Goal: Transaction & Acquisition: Purchase product/service

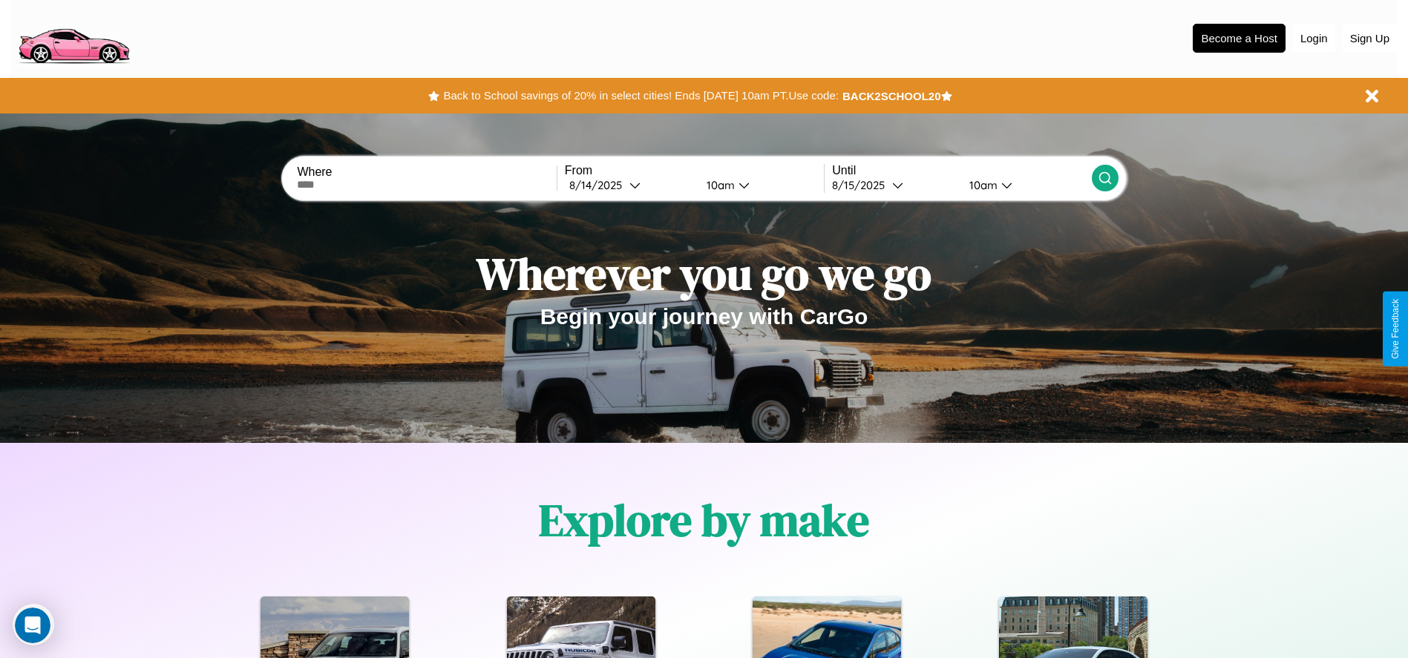
scroll to position [308, 0]
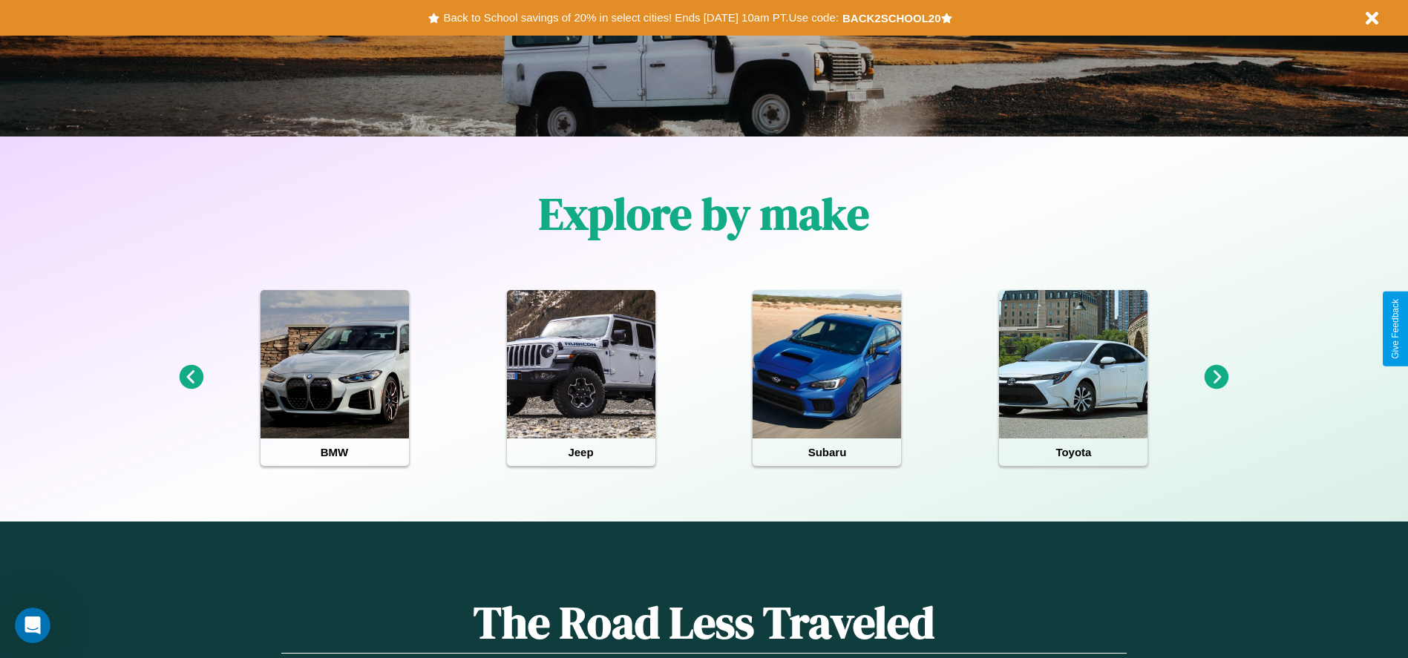
click at [1216, 378] on icon at bounding box center [1216, 377] width 24 height 24
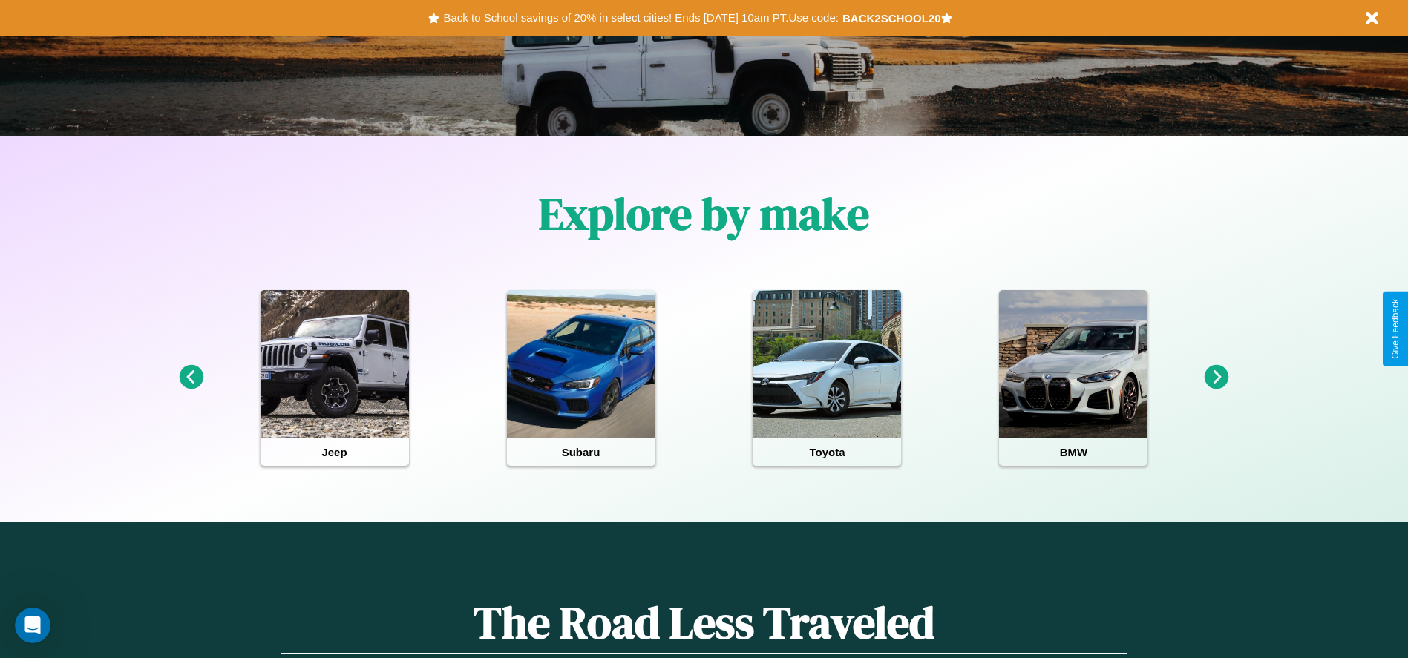
click at [1216, 378] on icon at bounding box center [1216, 377] width 24 height 24
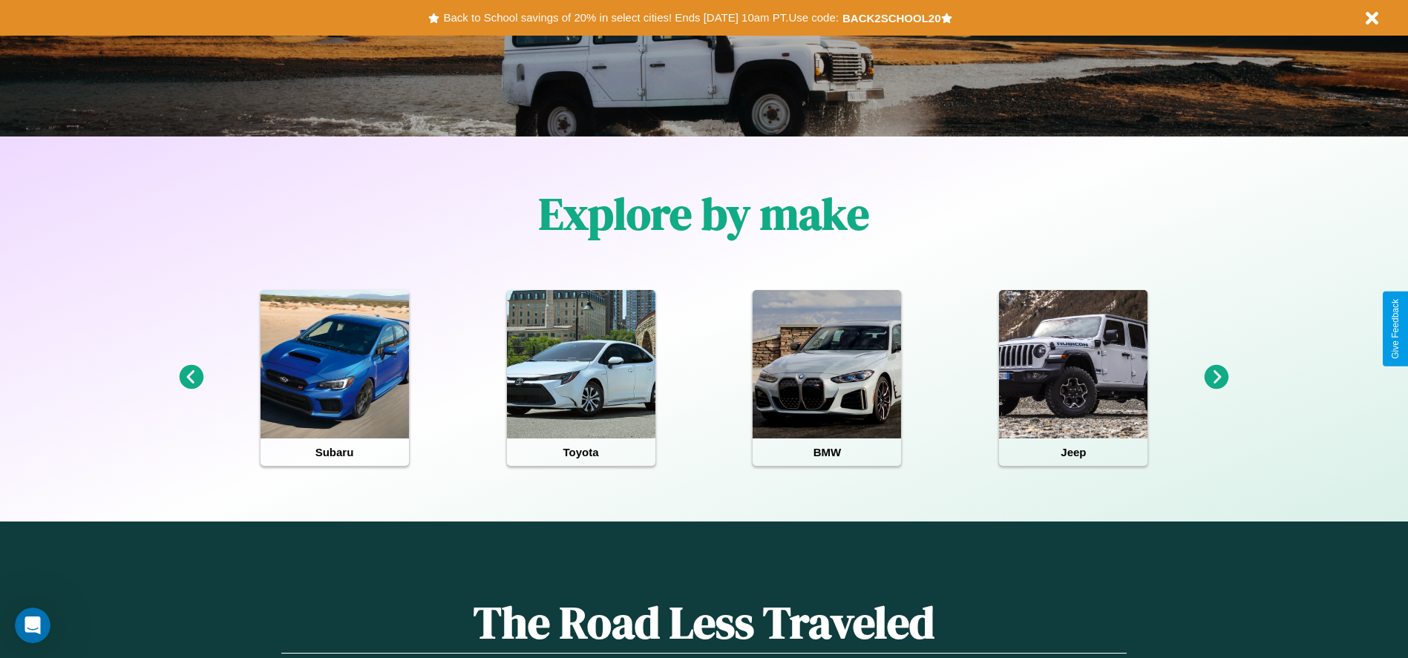
click at [191, 378] on icon at bounding box center [191, 377] width 24 height 24
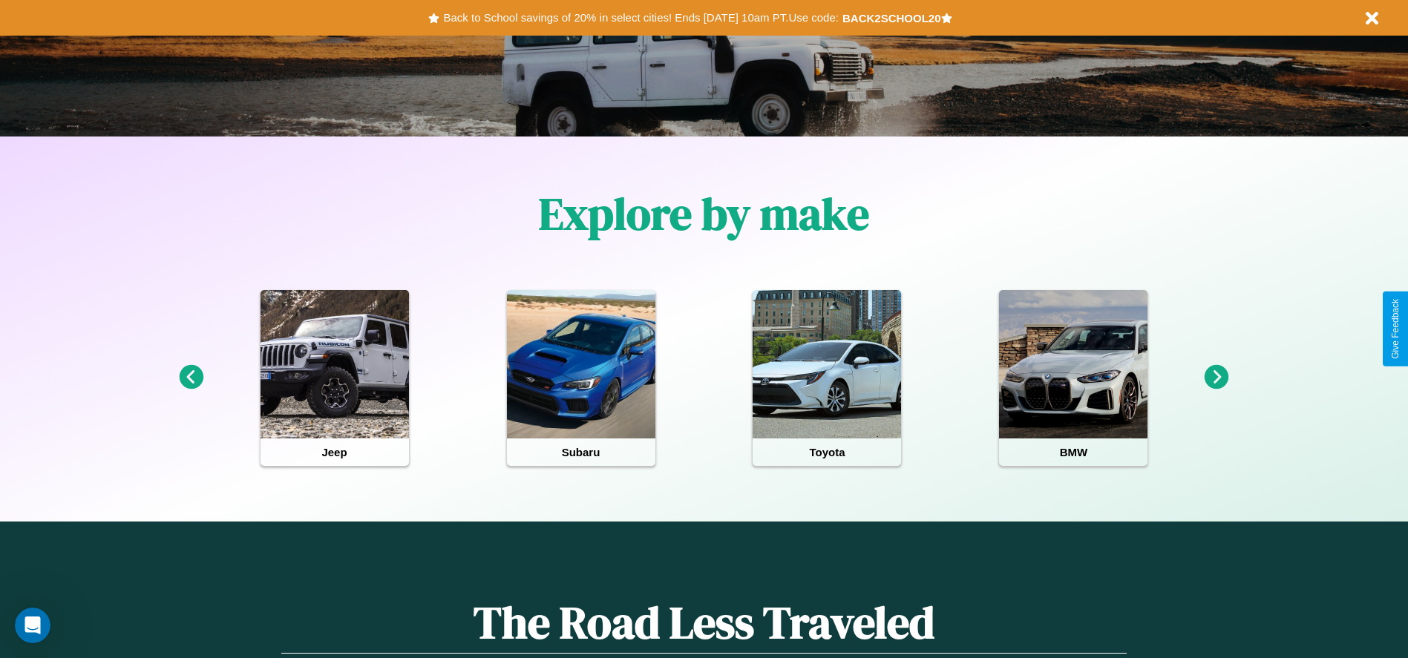
click at [1216, 378] on icon at bounding box center [1216, 377] width 24 height 24
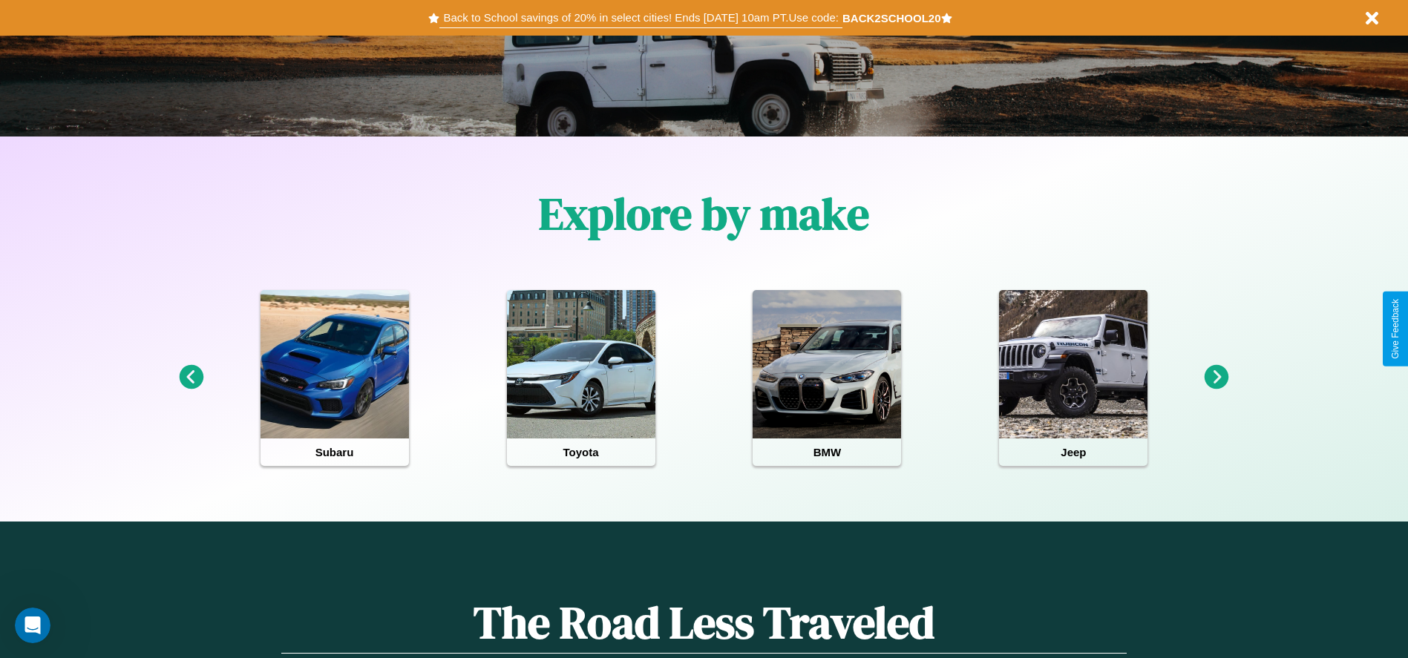
click at [640, 18] on button "Back to School savings of 20% in select cities! Ends 9/1 at 10am PT. Use code:" at bounding box center [640, 17] width 402 height 21
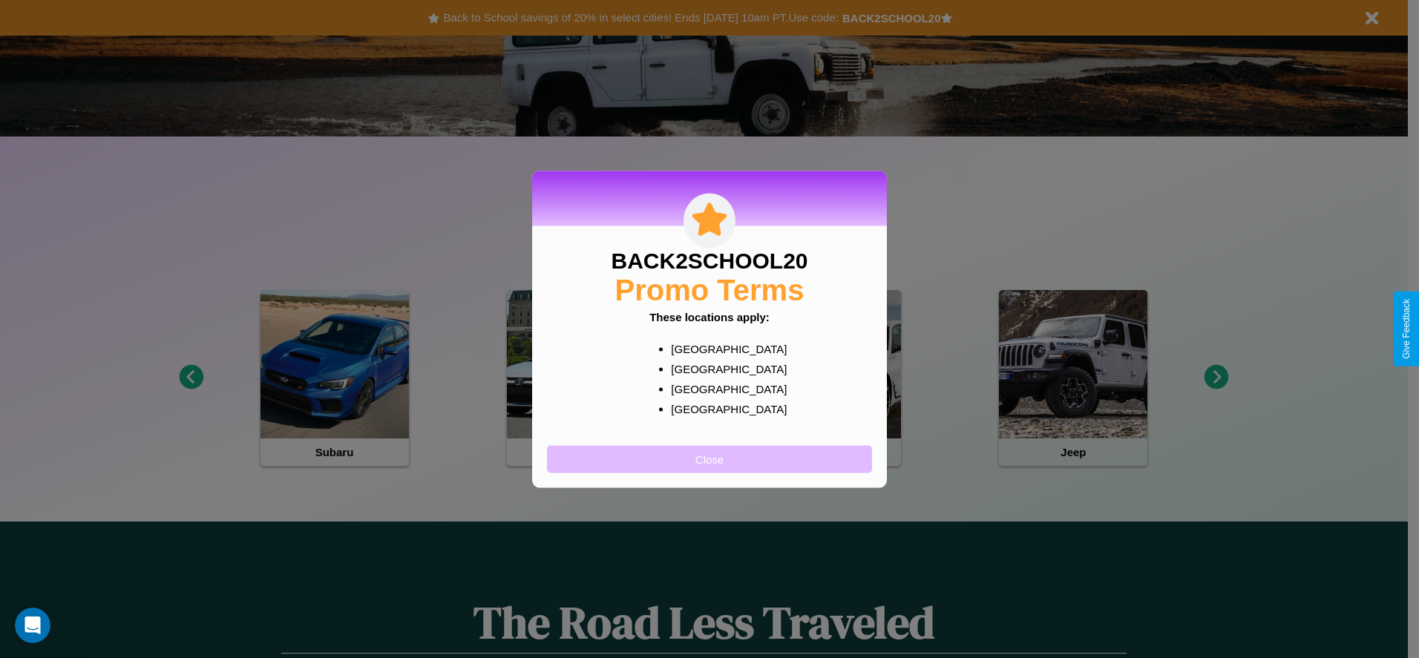
click at [709, 459] on button "Close" at bounding box center [709, 458] width 325 height 27
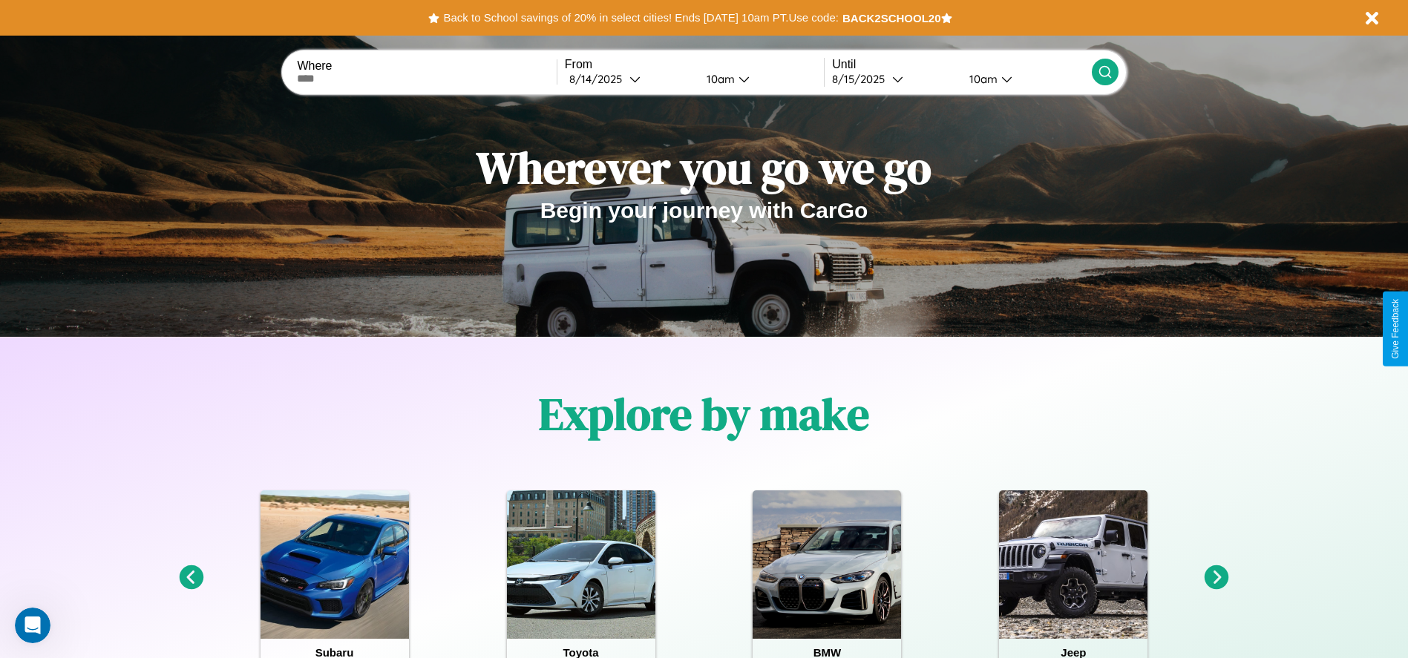
scroll to position [0, 0]
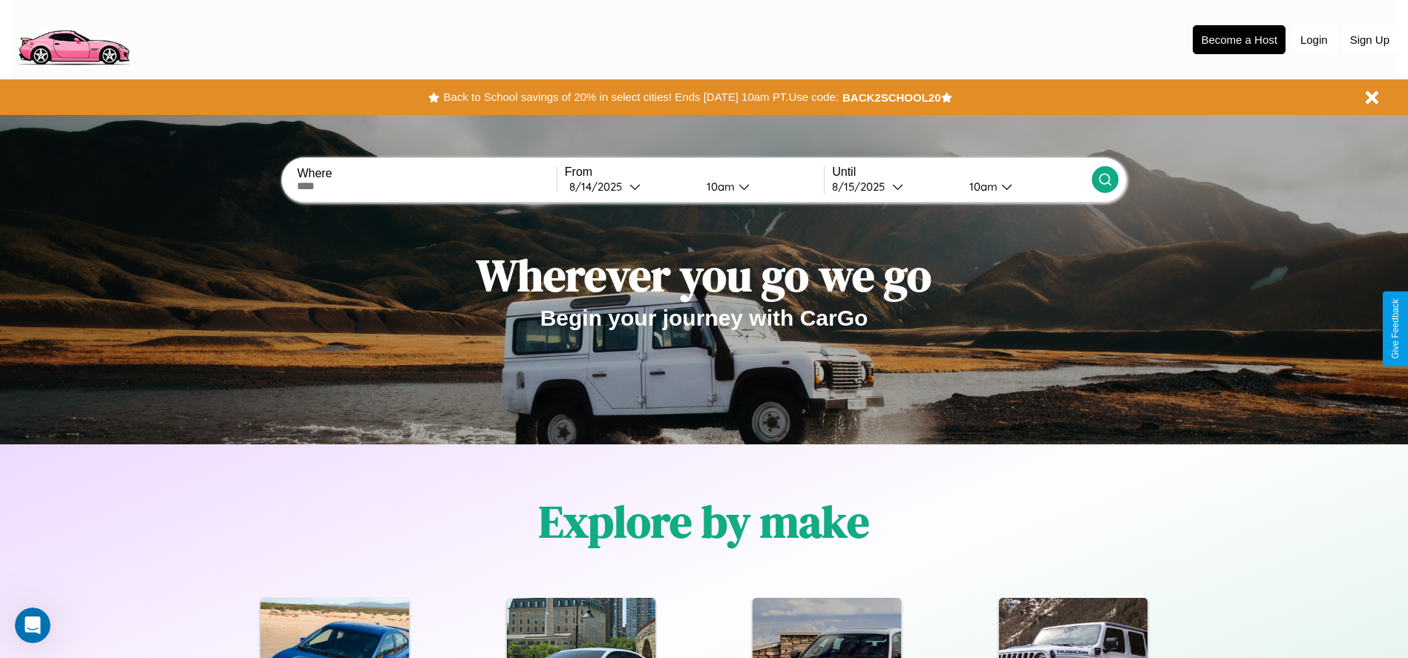
click at [427, 186] on input "text" at bounding box center [426, 186] width 259 height 12
type input "******"
click at [629, 186] on icon at bounding box center [634, 186] width 11 height 11
select select "*"
select select "****"
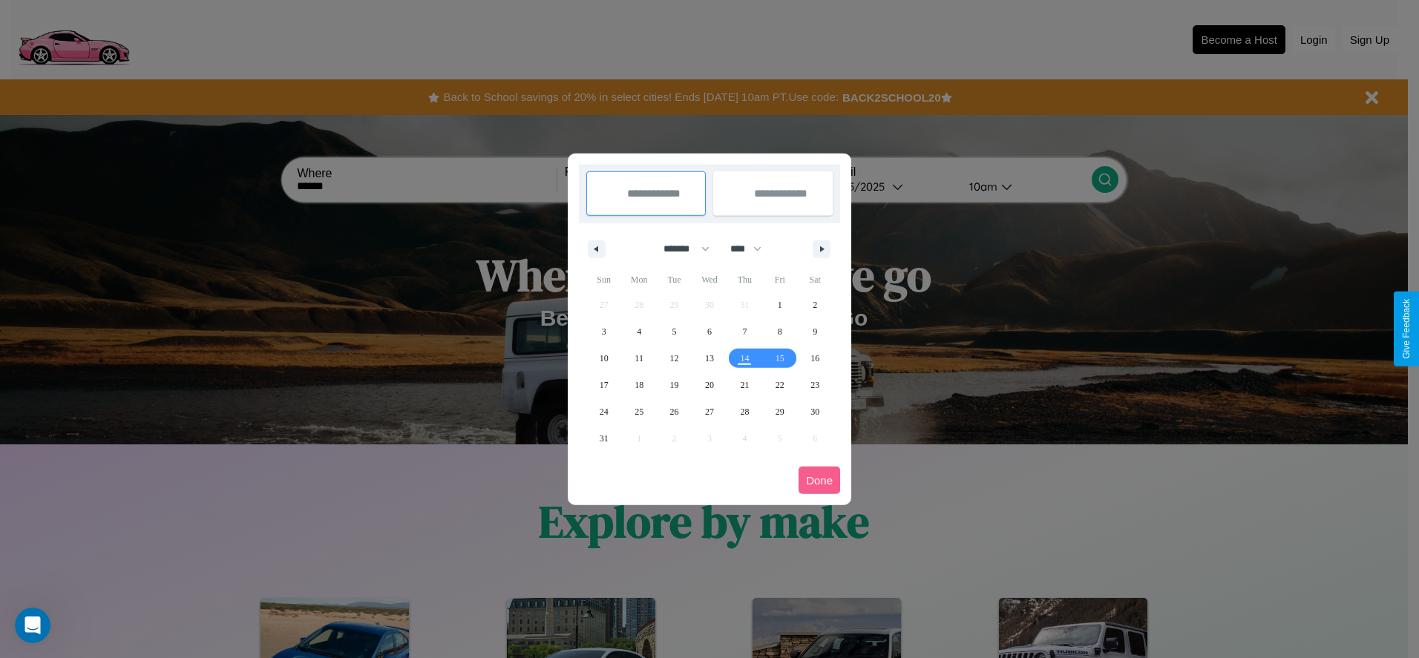
click at [680, 249] on select "******* ******** ***** ***** *** **** **** ****** ********* ******* ******** **…" at bounding box center [683, 249] width 63 height 24
select select "*"
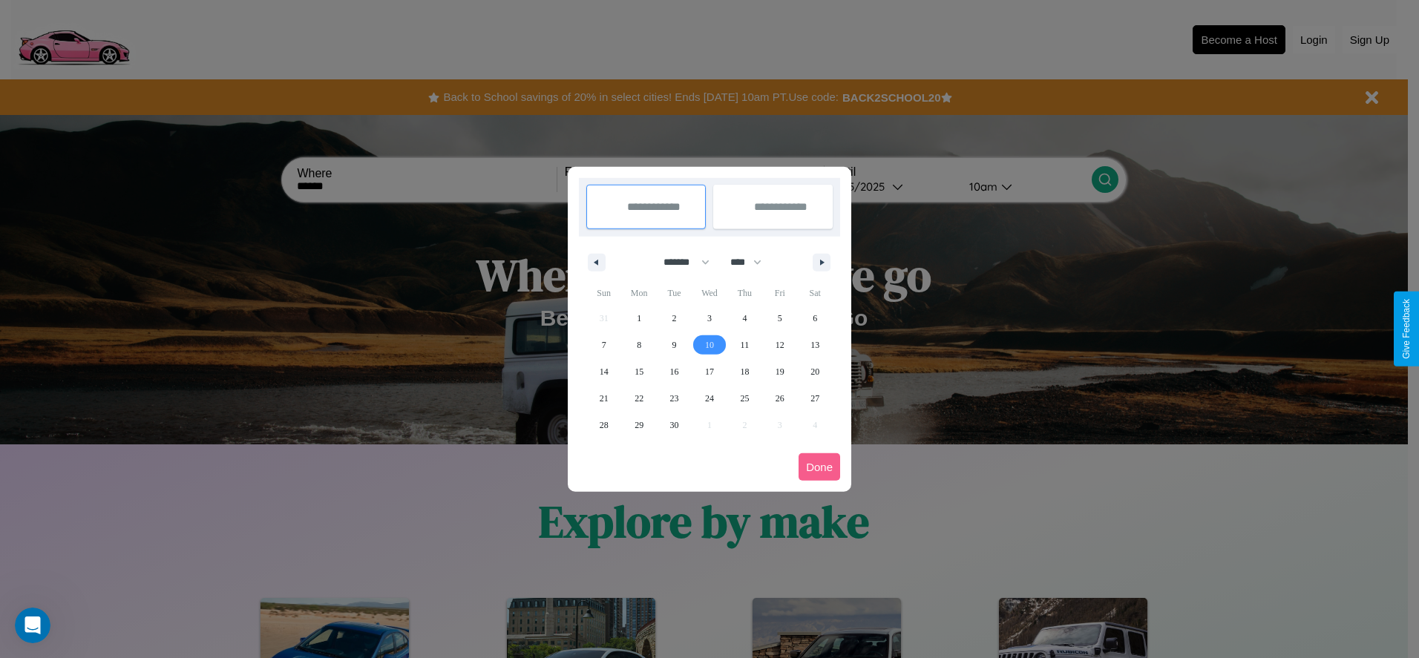
click at [709, 344] on span "10" at bounding box center [709, 345] width 9 height 27
type input "**********"
click at [815, 371] on span "20" at bounding box center [814, 371] width 9 height 27
type input "**********"
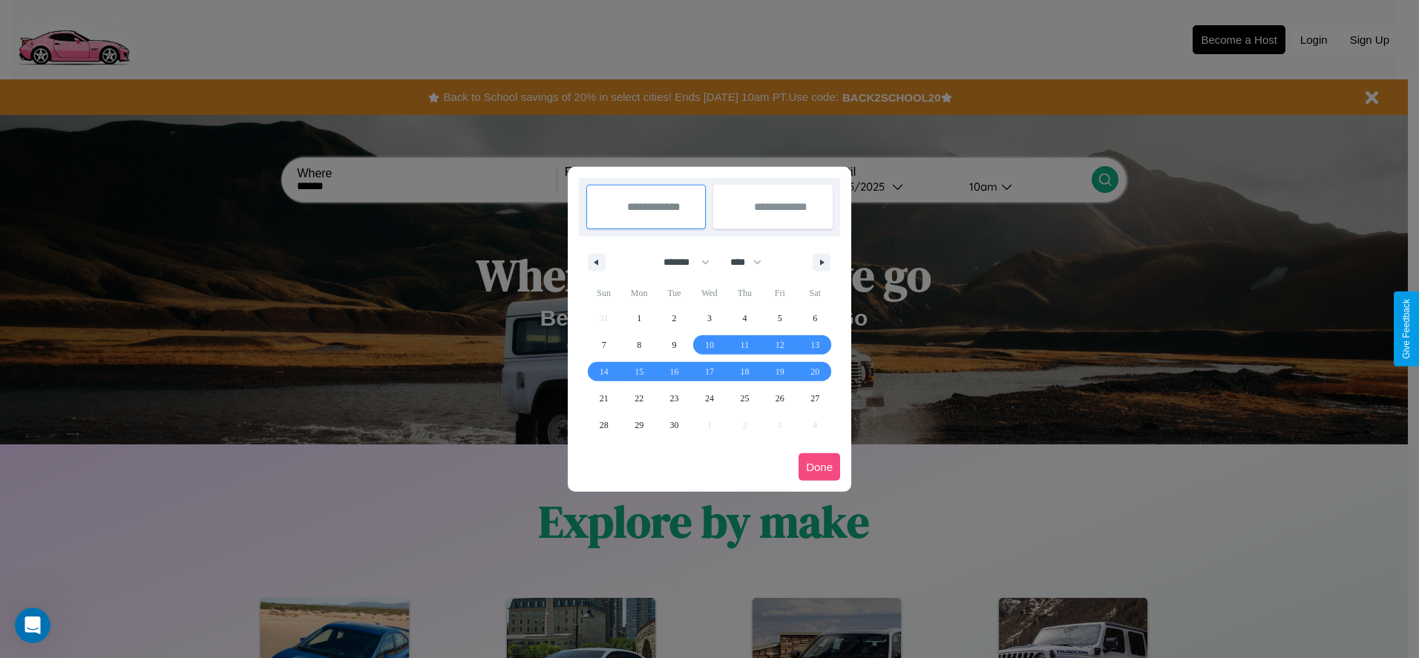
click at [819, 467] on button "Done" at bounding box center [819, 466] width 42 height 27
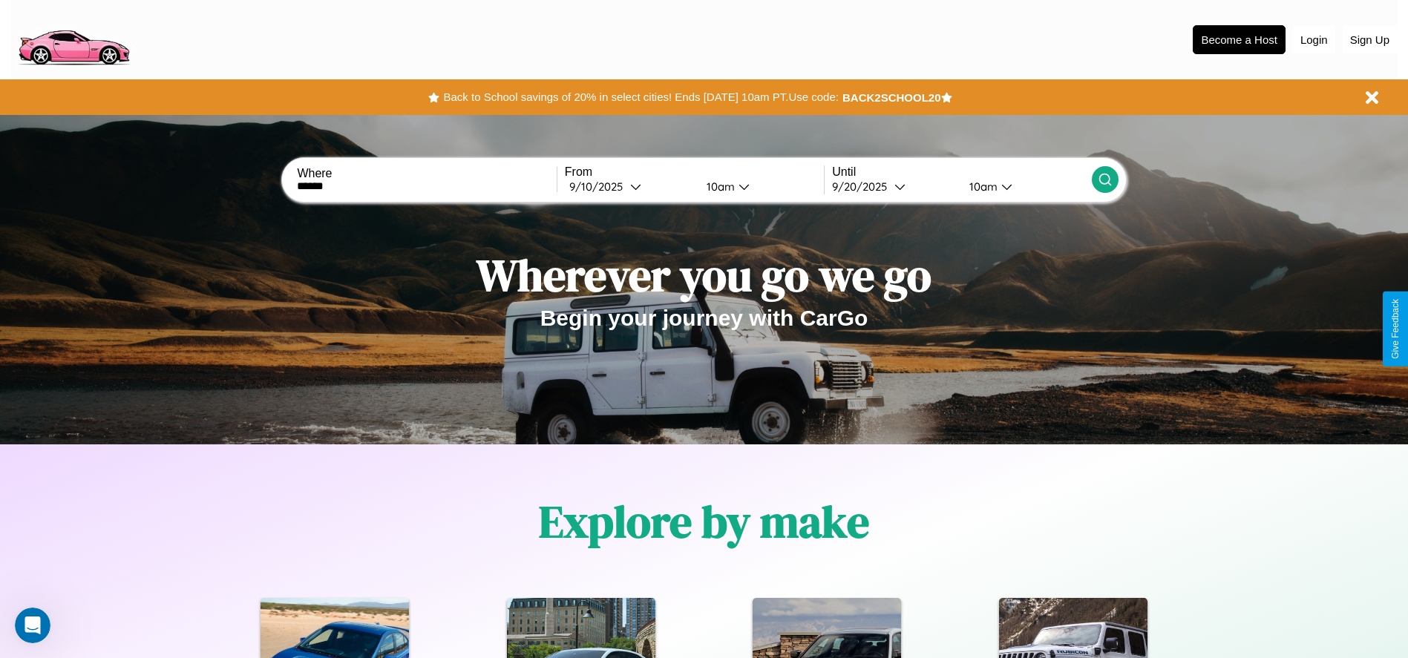
click at [1104, 180] on icon at bounding box center [1105, 179] width 15 height 15
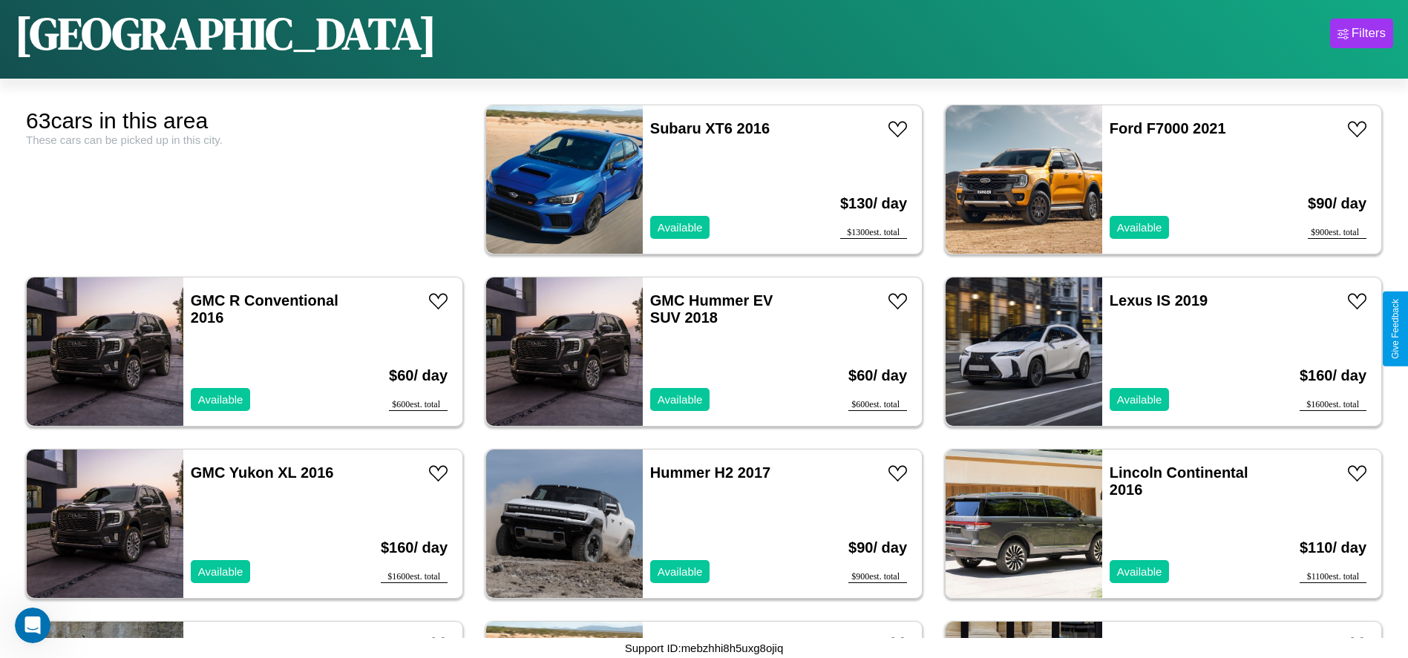
scroll to position [165, 0]
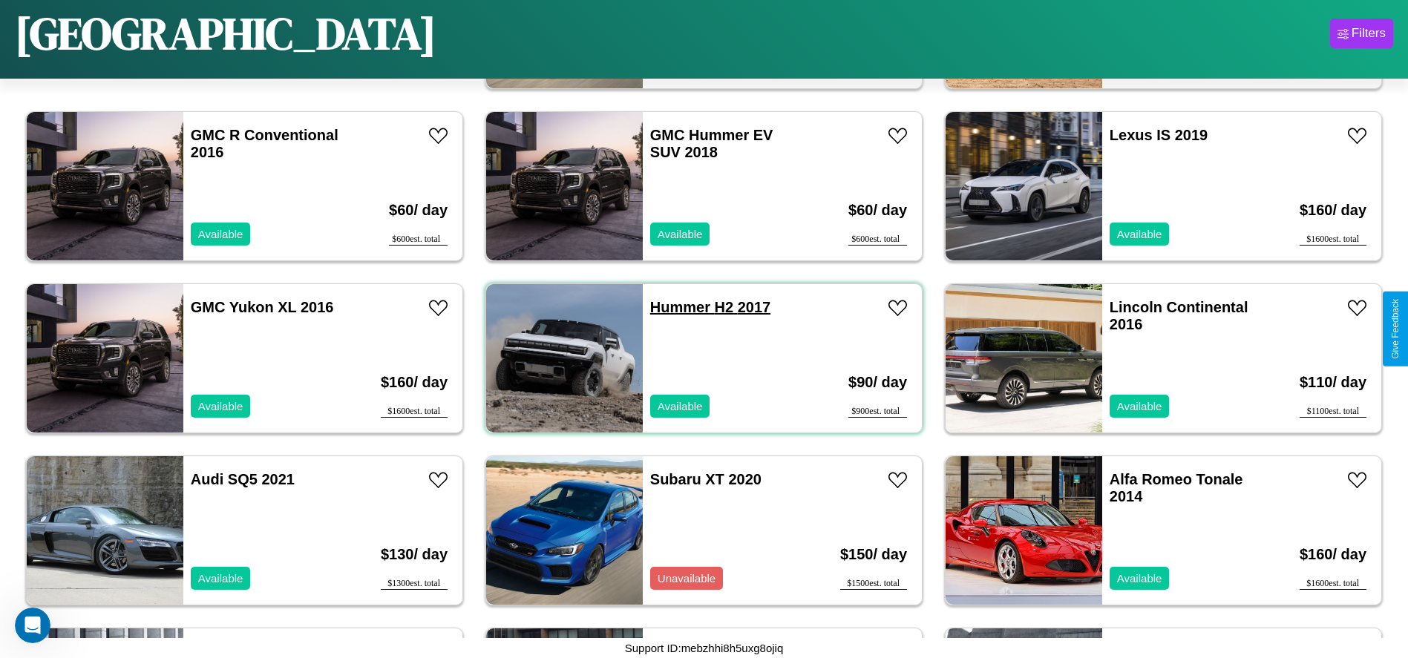
click at [675, 307] on link "Hummer H2 2017" at bounding box center [710, 307] width 120 height 16
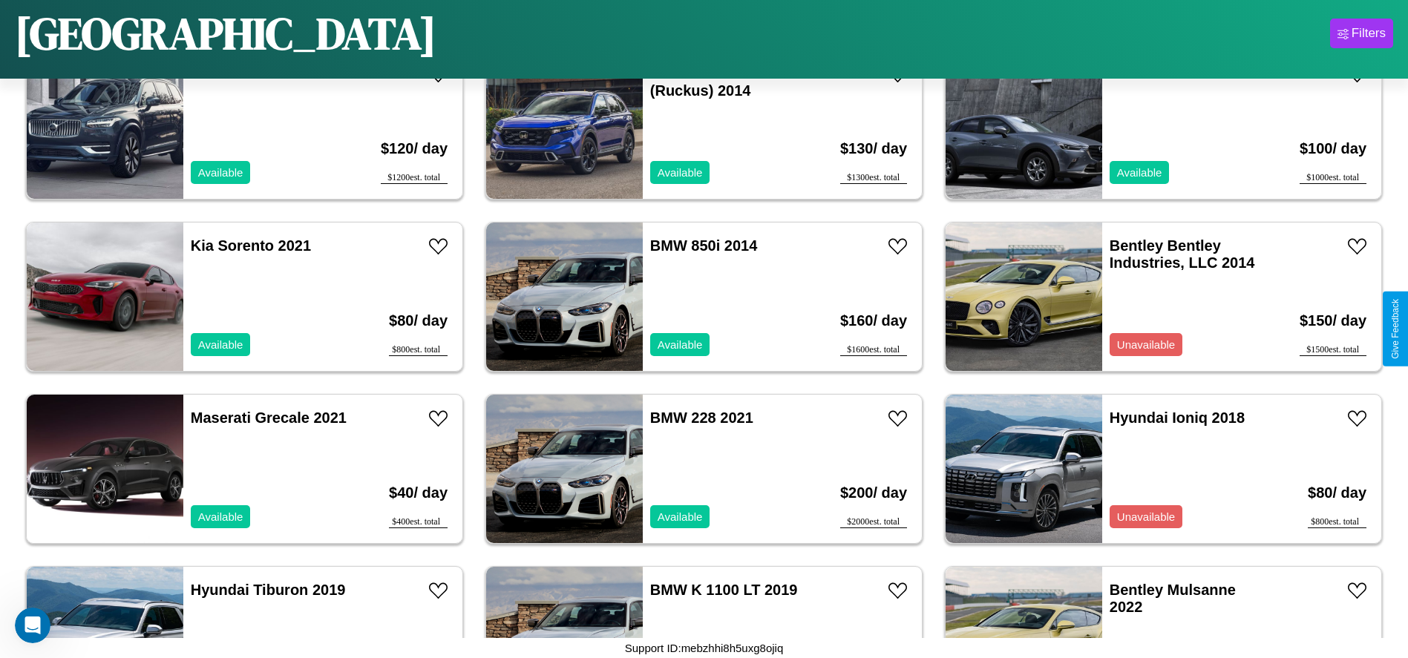
scroll to position [854, 0]
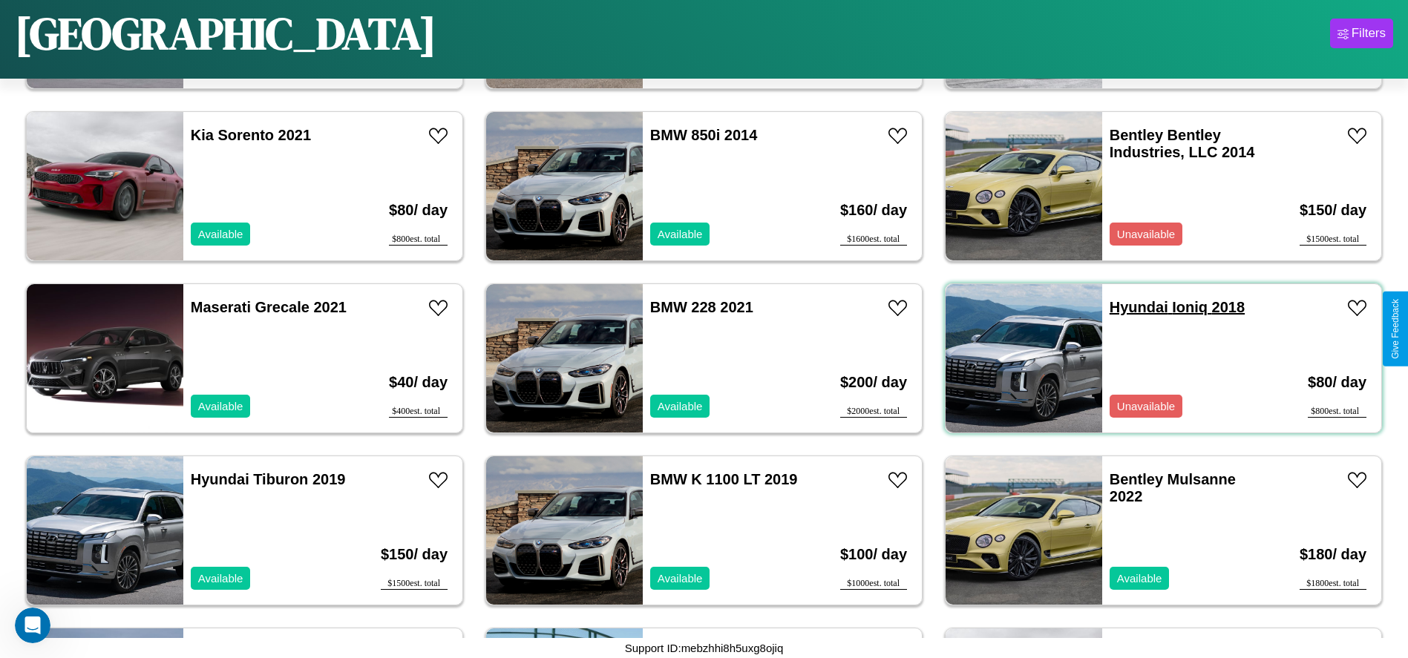
click at [1129, 307] on link "Hyundai Ioniq 2018" at bounding box center [1176, 307] width 135 height 16
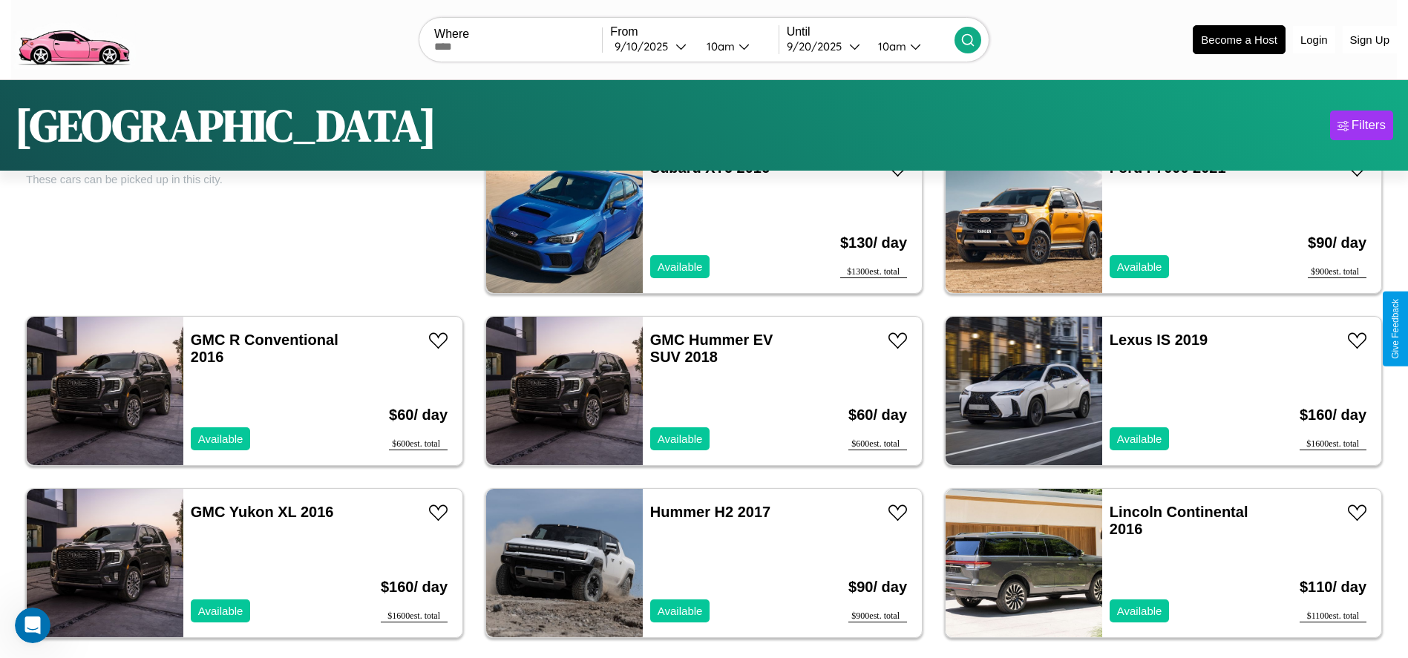
scroll to position [0, 0]
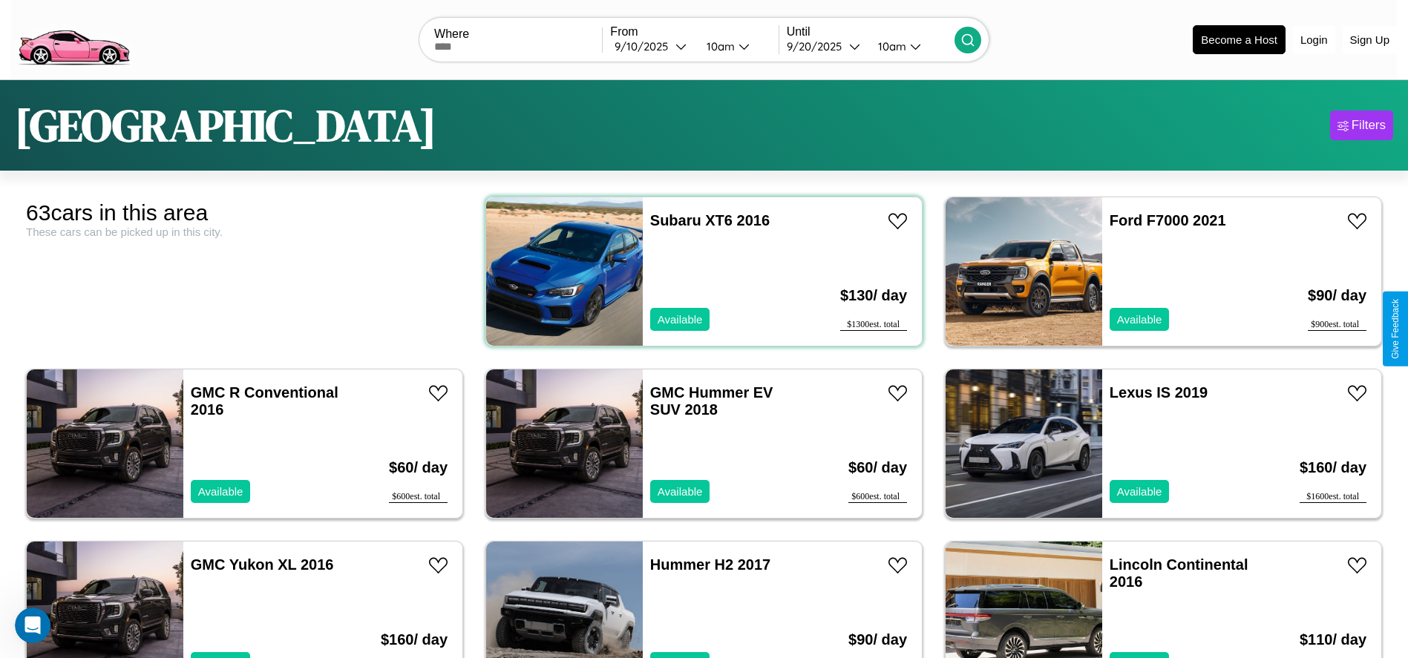
click at [698, 272] on div "Subaru XT6 2016 Available" at bounding box center [728, 271] width 171 height 148
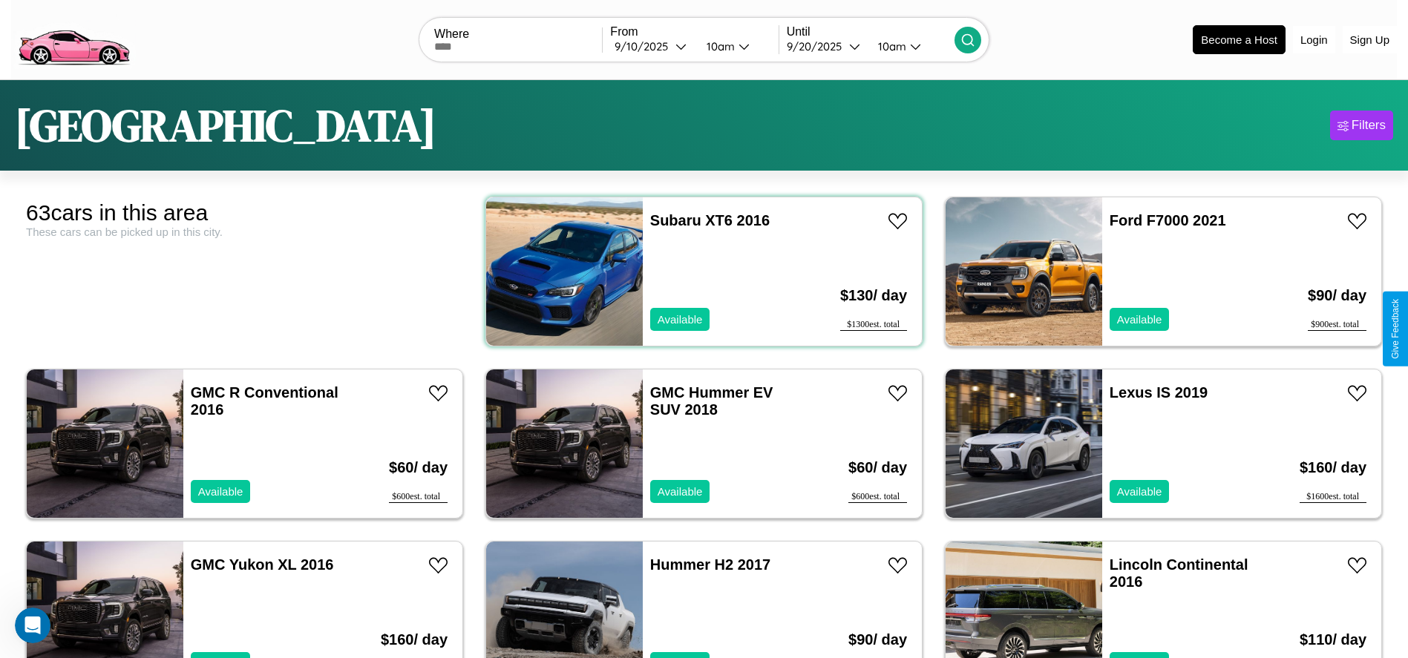
click at [698, 272] on div "Subaru XT6 2016 Available" at bounding box center [728, 271] width 171 height 148
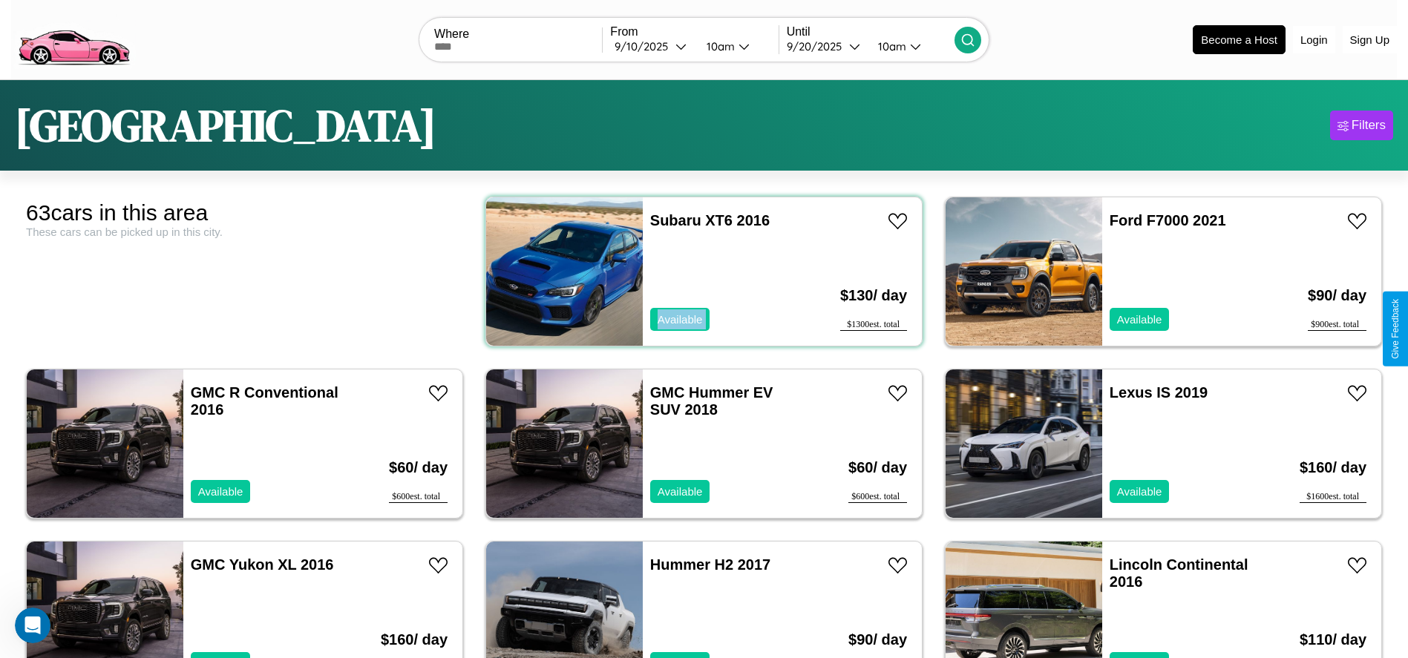
click at [698, 272] on div "Subaru XT6 2016 Available" at bounding box center [728, 271] width 171 height 148
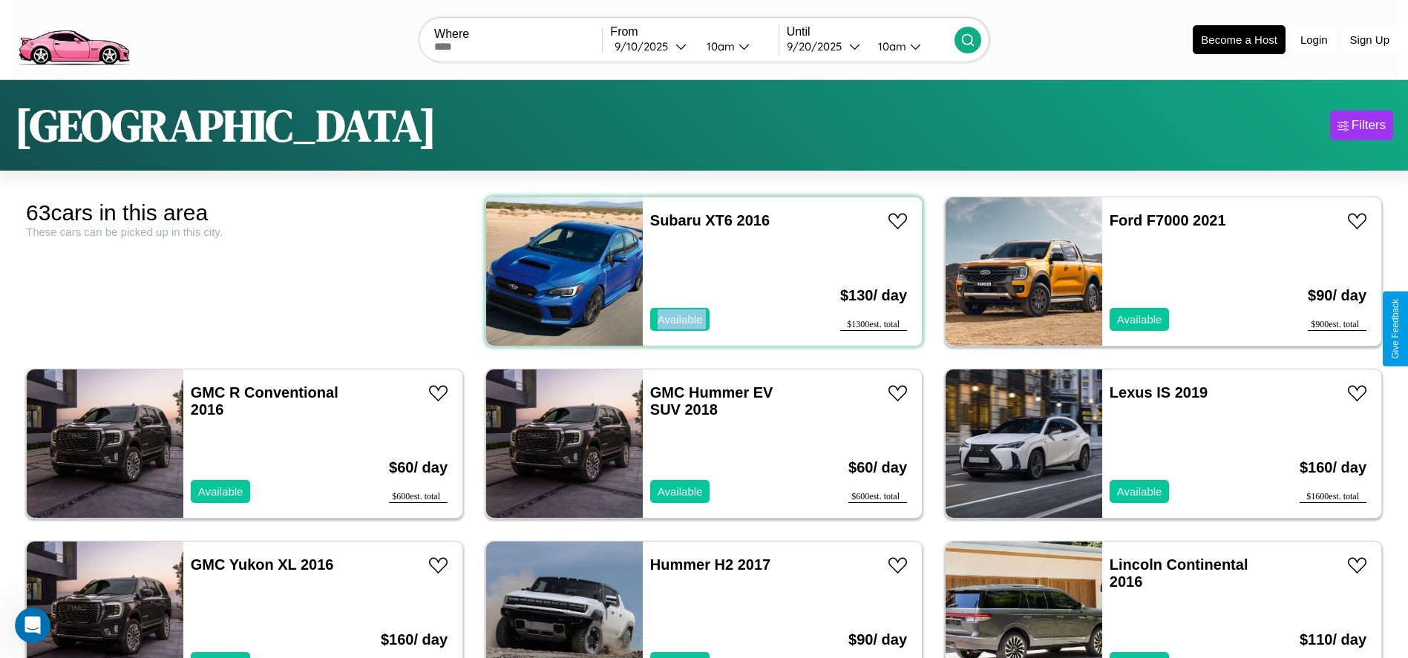
click at [698, 272] on div "Subaru XT6 2016 Available" at bounding box center [728, 271] width 171 height 148
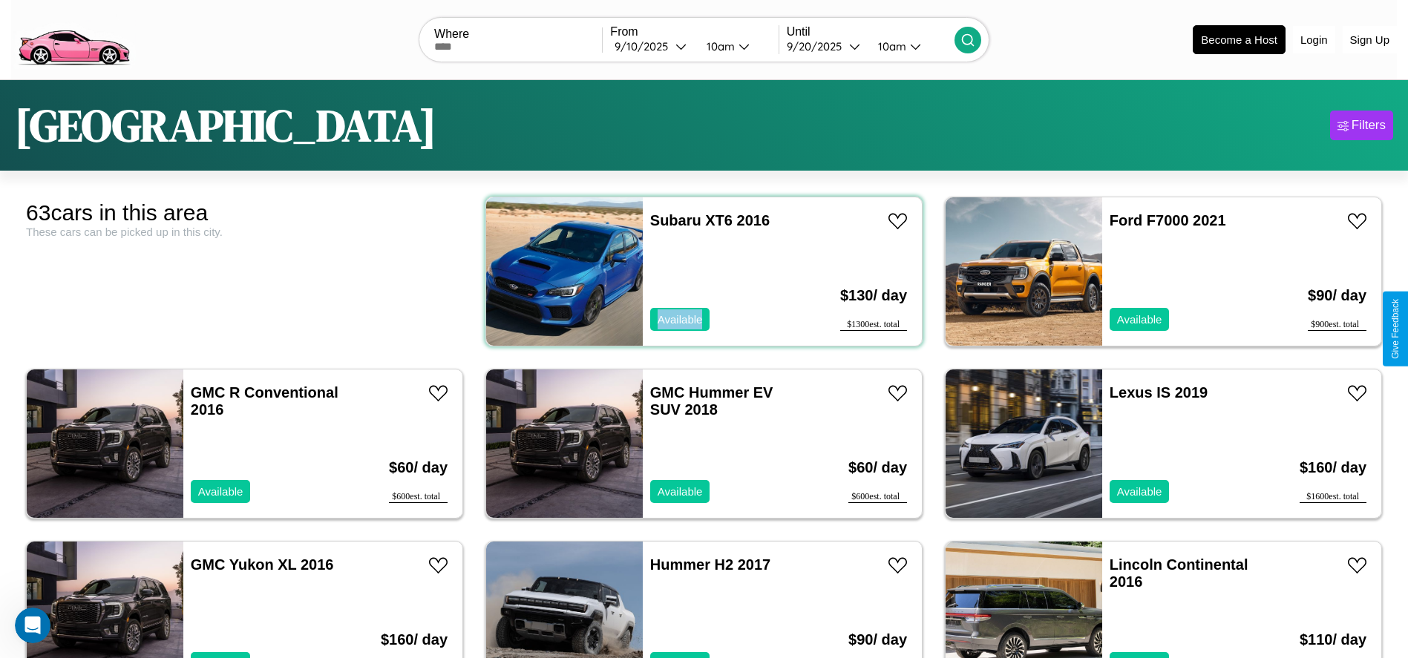
click at [698, 272] on div "Subaru XT6 2016 Available" at bounding box center [728, 271] width 171 height 148
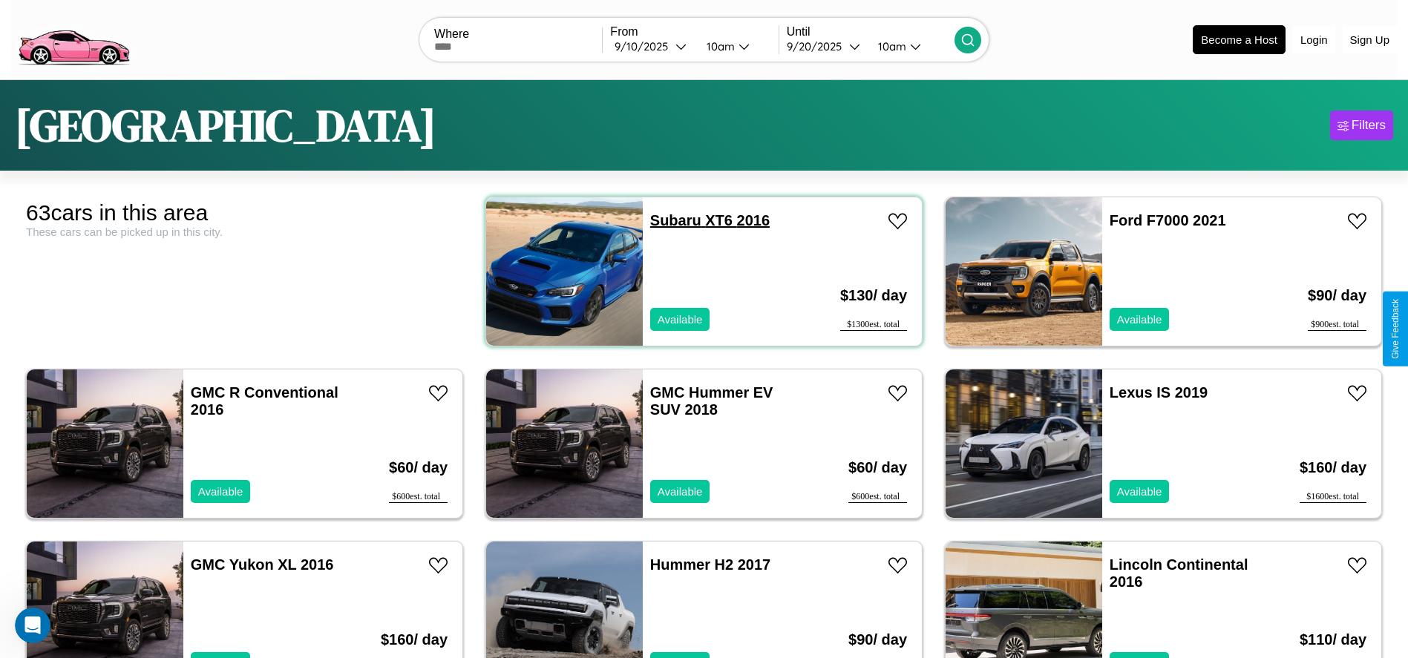
click at [670, 220] on link "Subaru XT6 2016" at bounding box center [709, 220] width 119 height 16
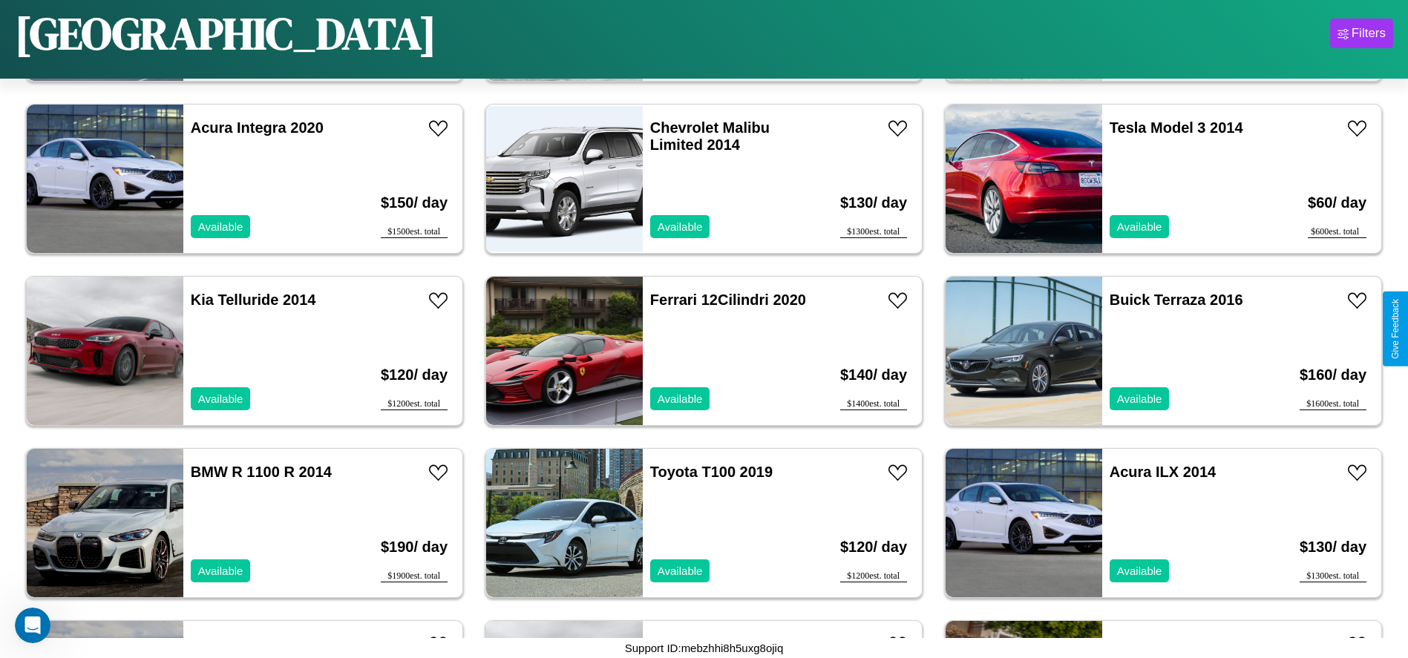
scroll to position [3258, 0]
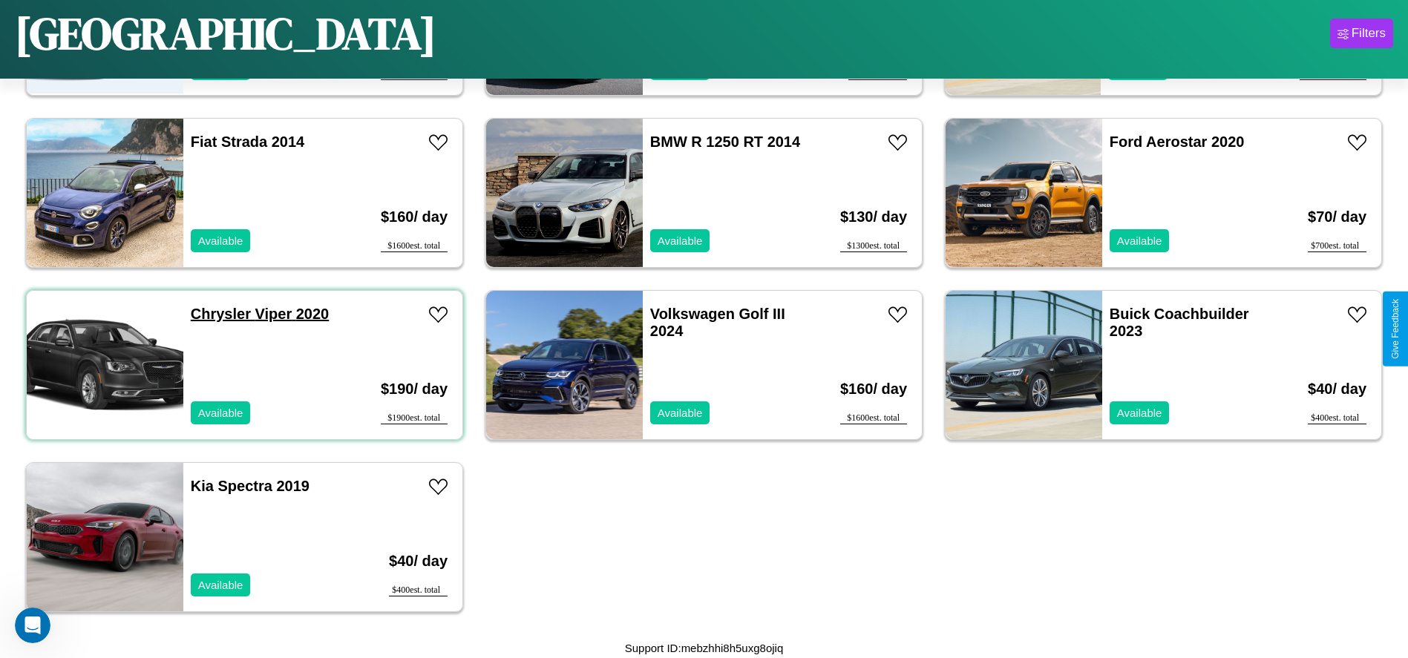
click at [219, 314] on link "Chrysler Viper 2020" at bounding box center [260, 314] width 138 height 16
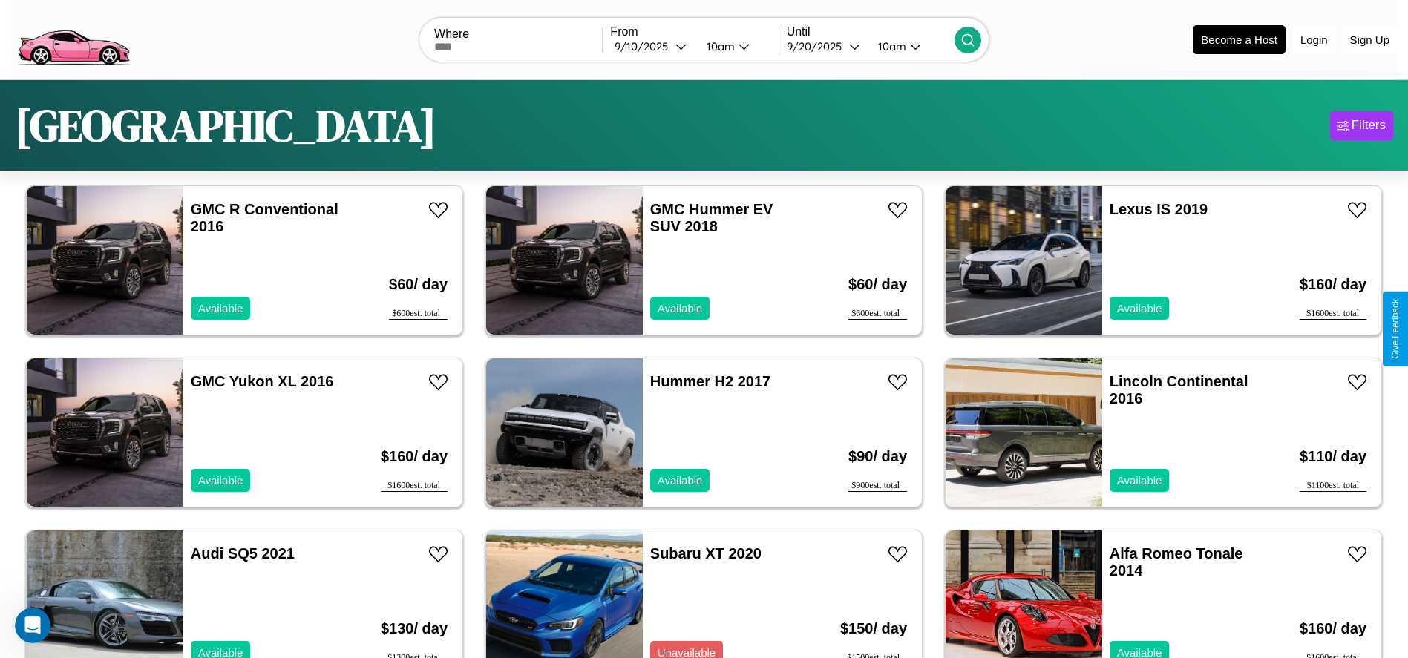
scroll to position [0, 0]
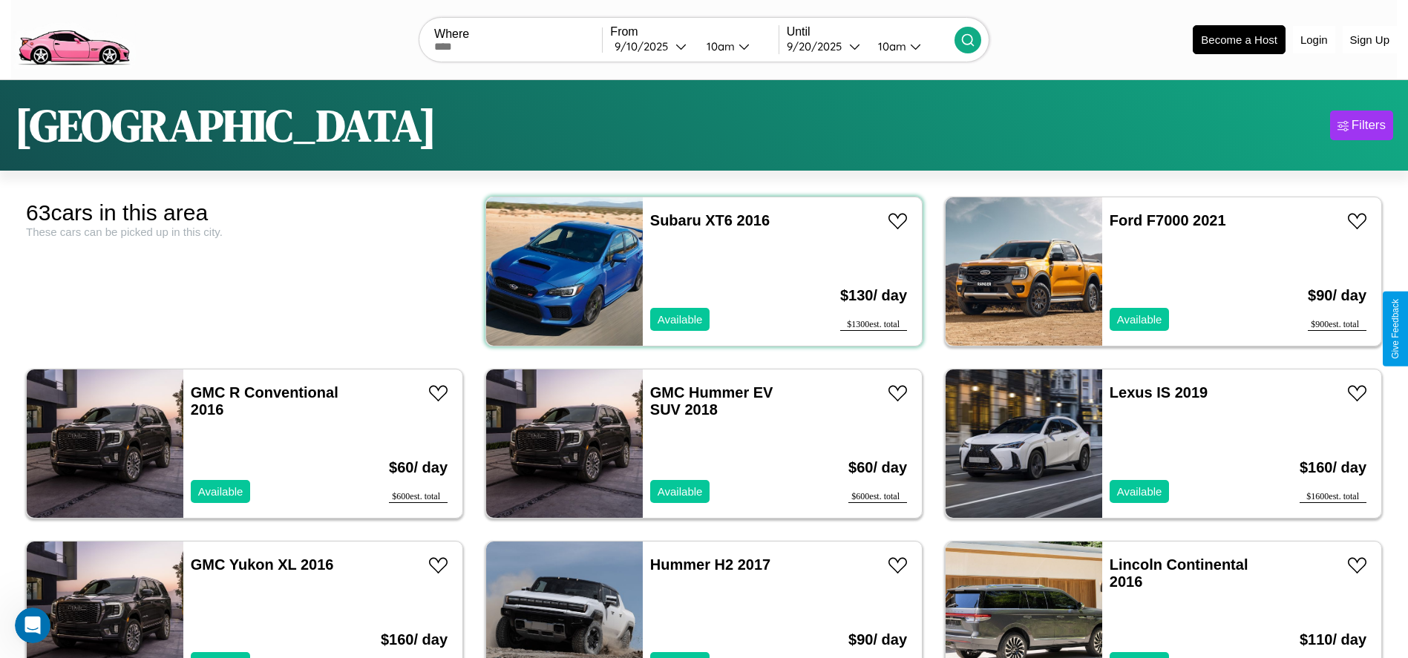
click at [698, 272] on div "Subaru XT6 2016 Available" at bounding box center [728, 271] width 171 height 148
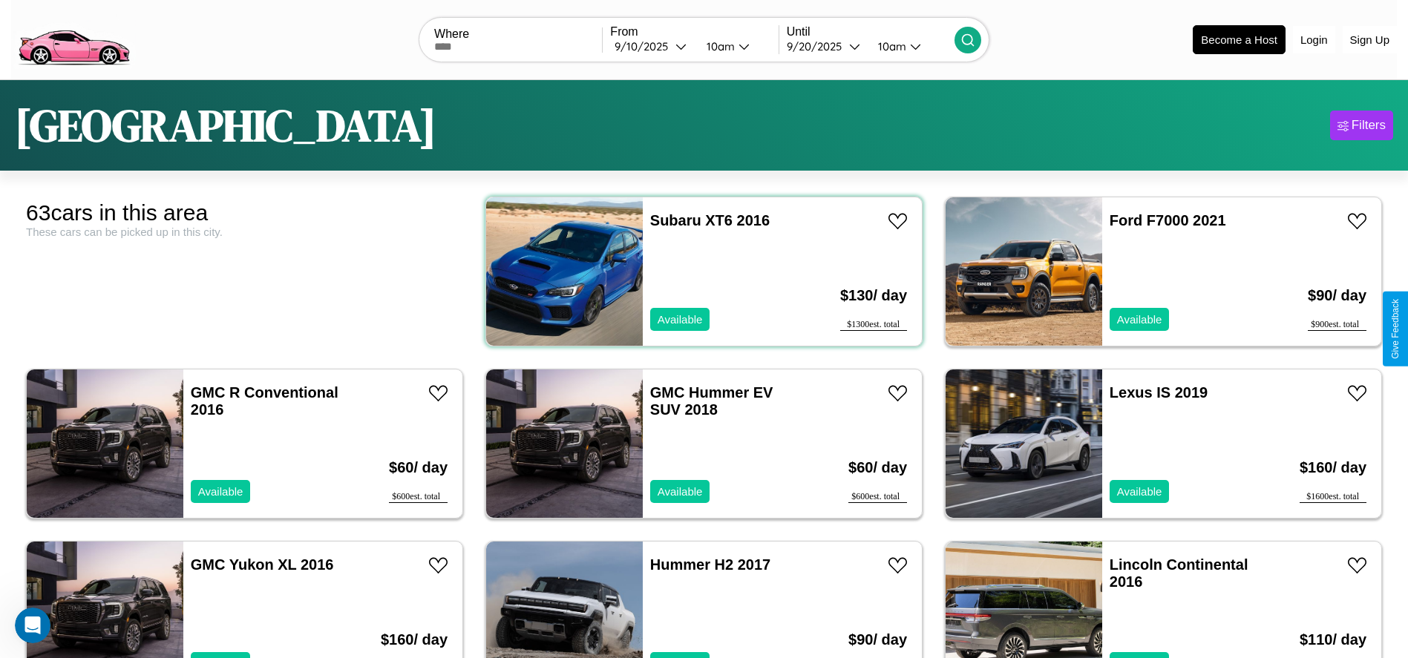
click at [698, 272] on div "Subaru XT6 2016 Available" at bounding box center [728, 271] width 171 height 148
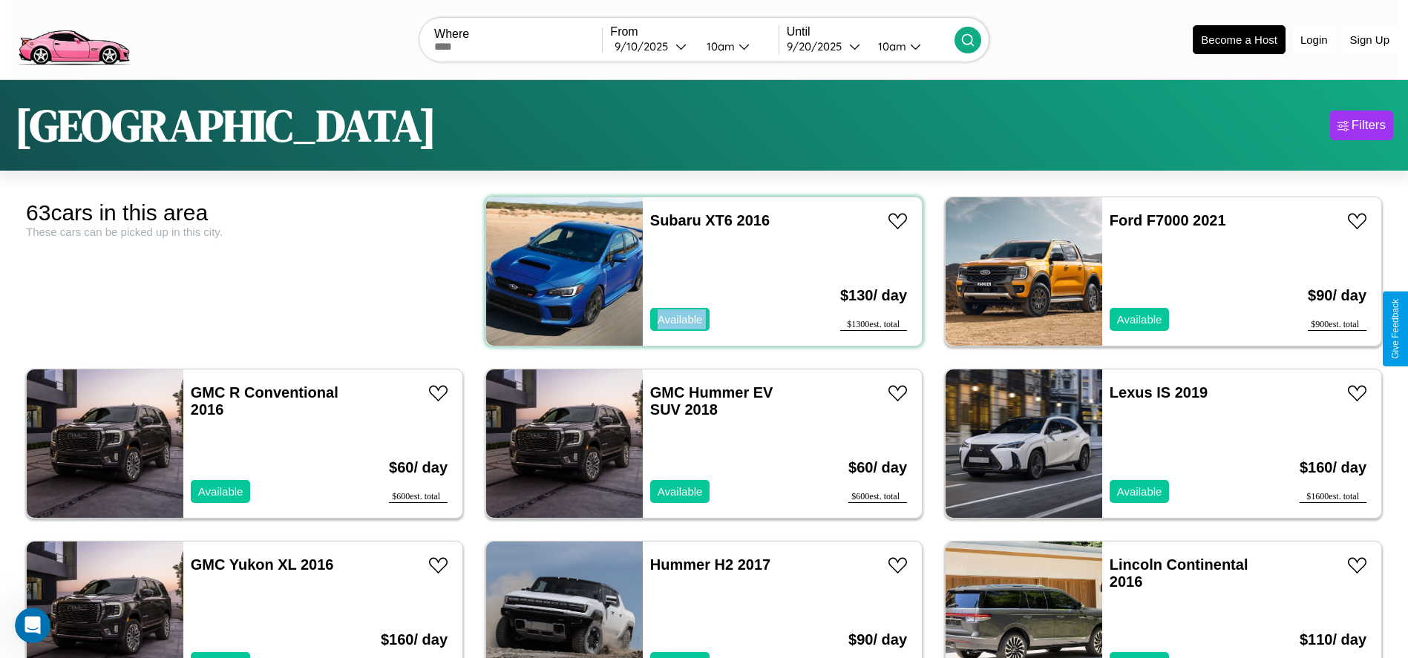
click at [698, 272] on div "Subaru XT6 2016 Available" at bounding box center [728, 271] width 171 height 148
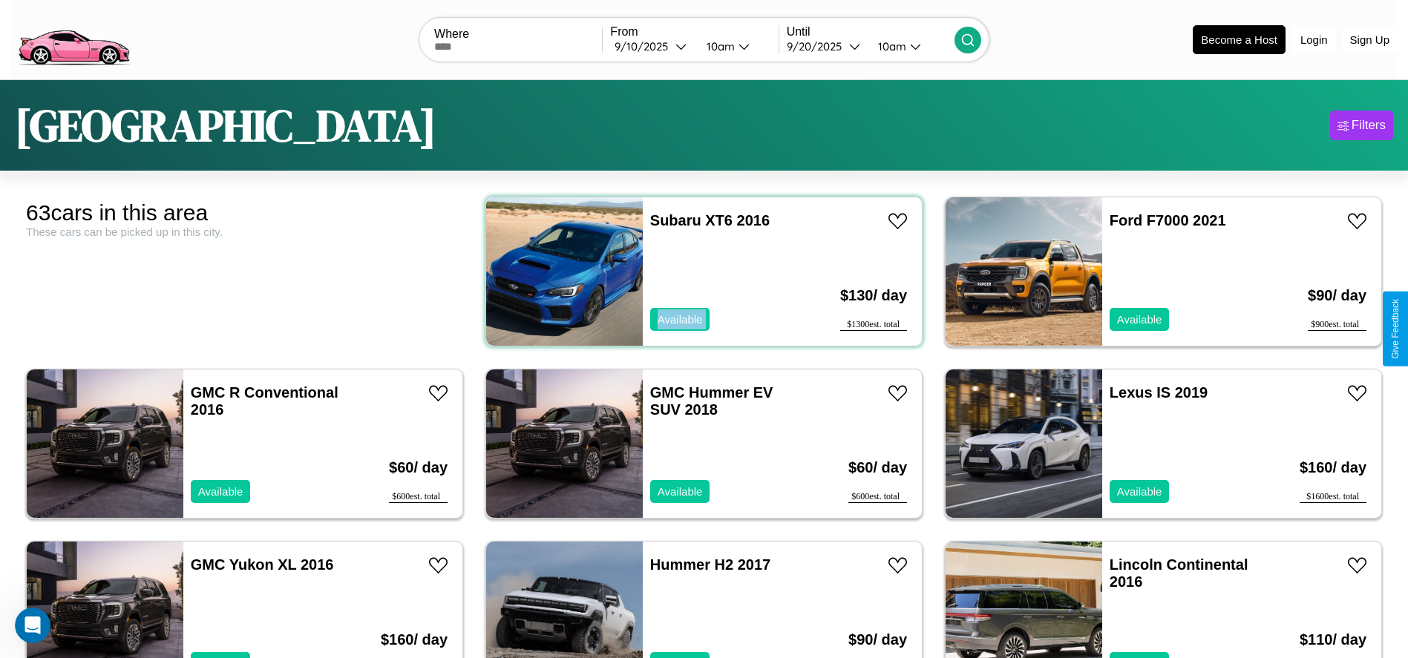
click at [698, 272] on div "Subaru XT6 2016 Available" at bounding box center [728, 271] width 171 height 148
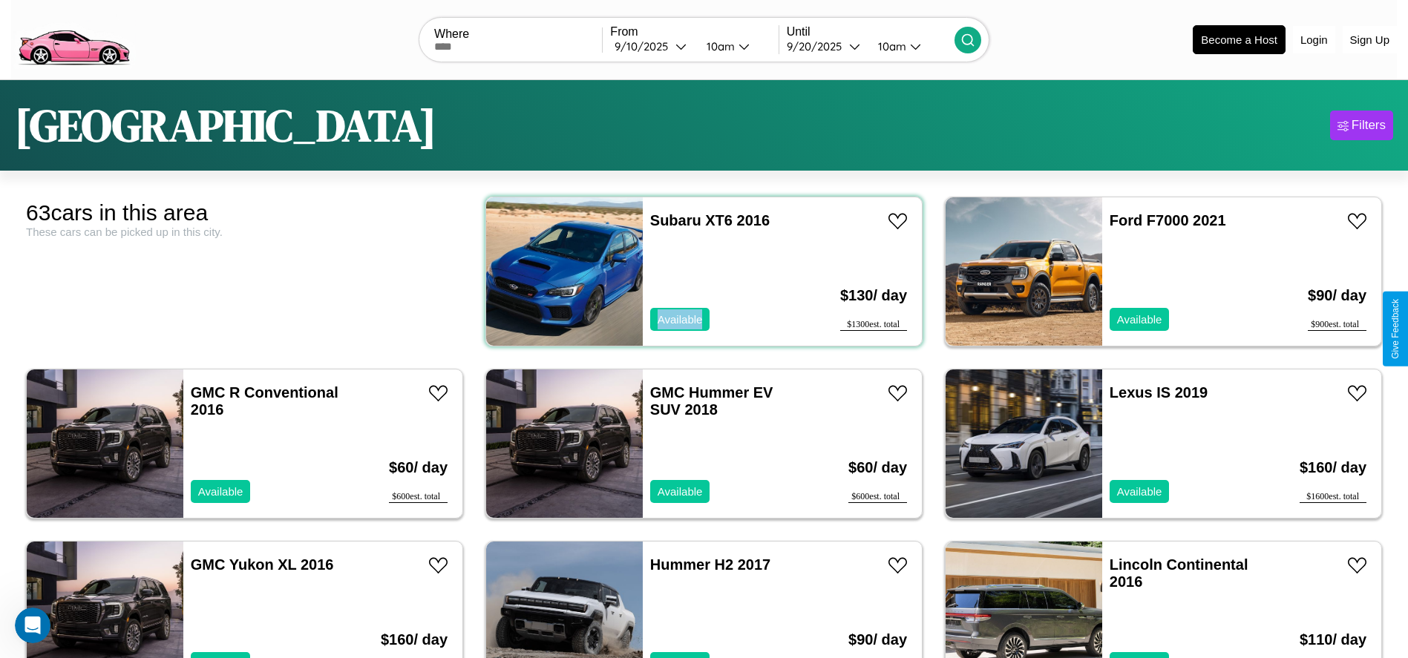
click at [698, 272] on div "Subaru XT6 2016 Available" at bounding box center [728, 271] width 171 height 148
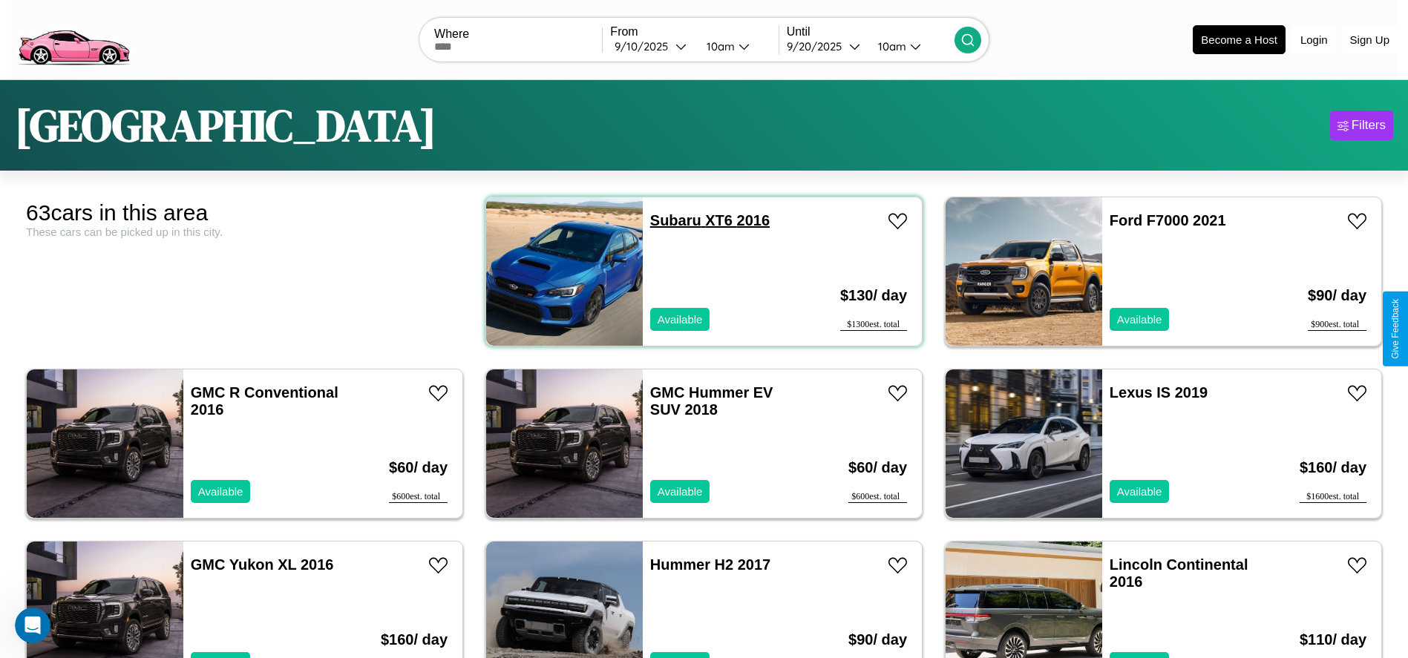
click at [670, 220] on link "Subaru XT6 2016" at bounding box center [709, 220] width 119 height 16
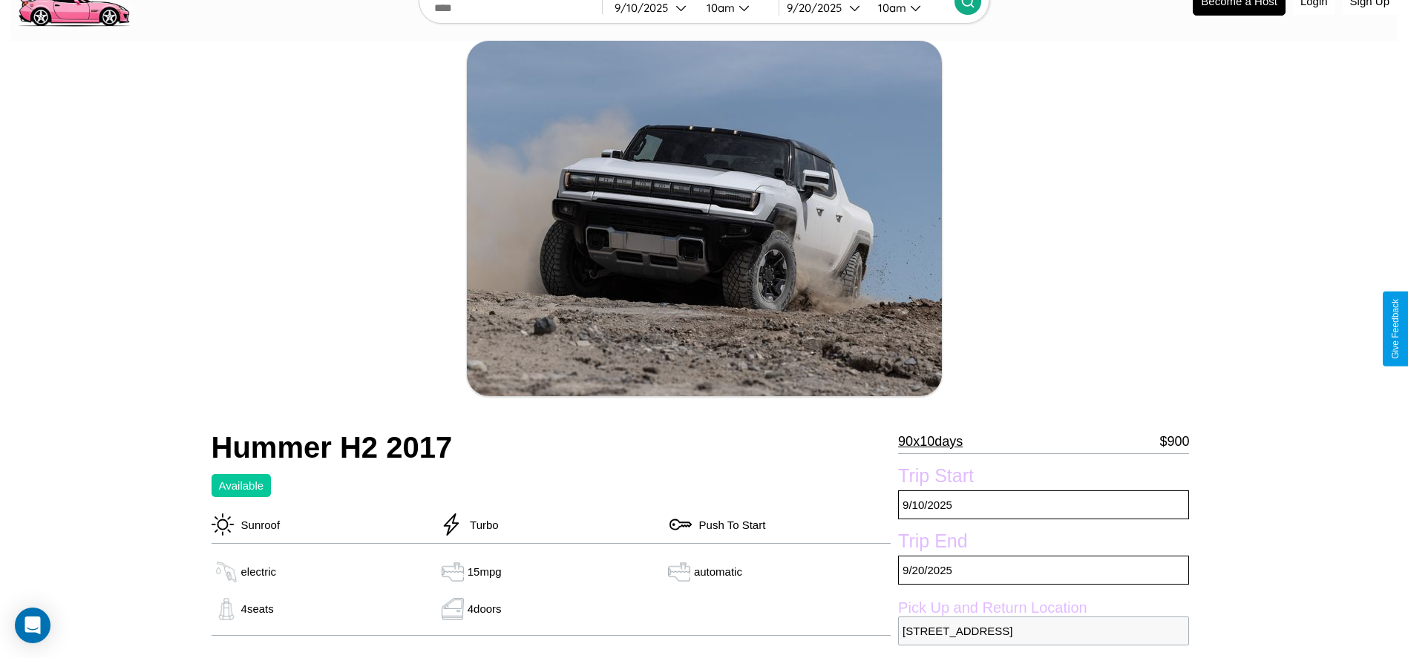
scroll to position [151, 0]
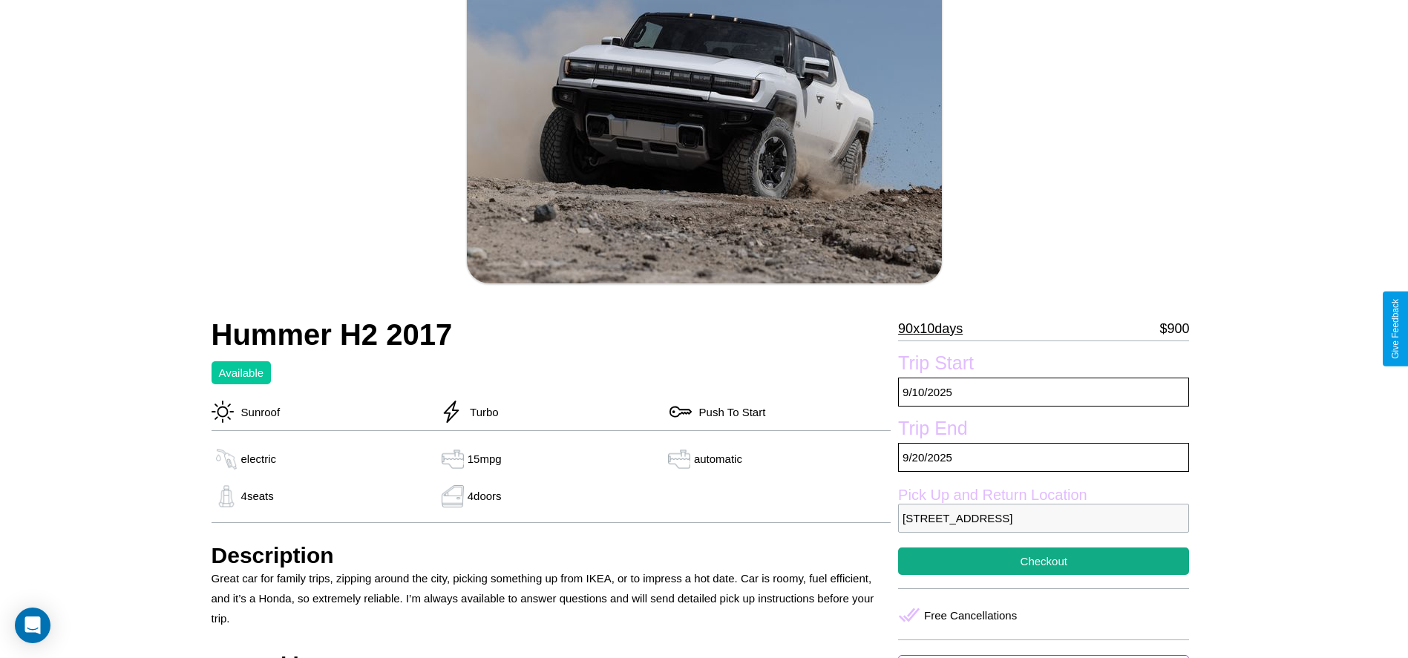
click at [936, 329] on p "90 x 10 days" at bounding box center [930, 329] width 65 height 24
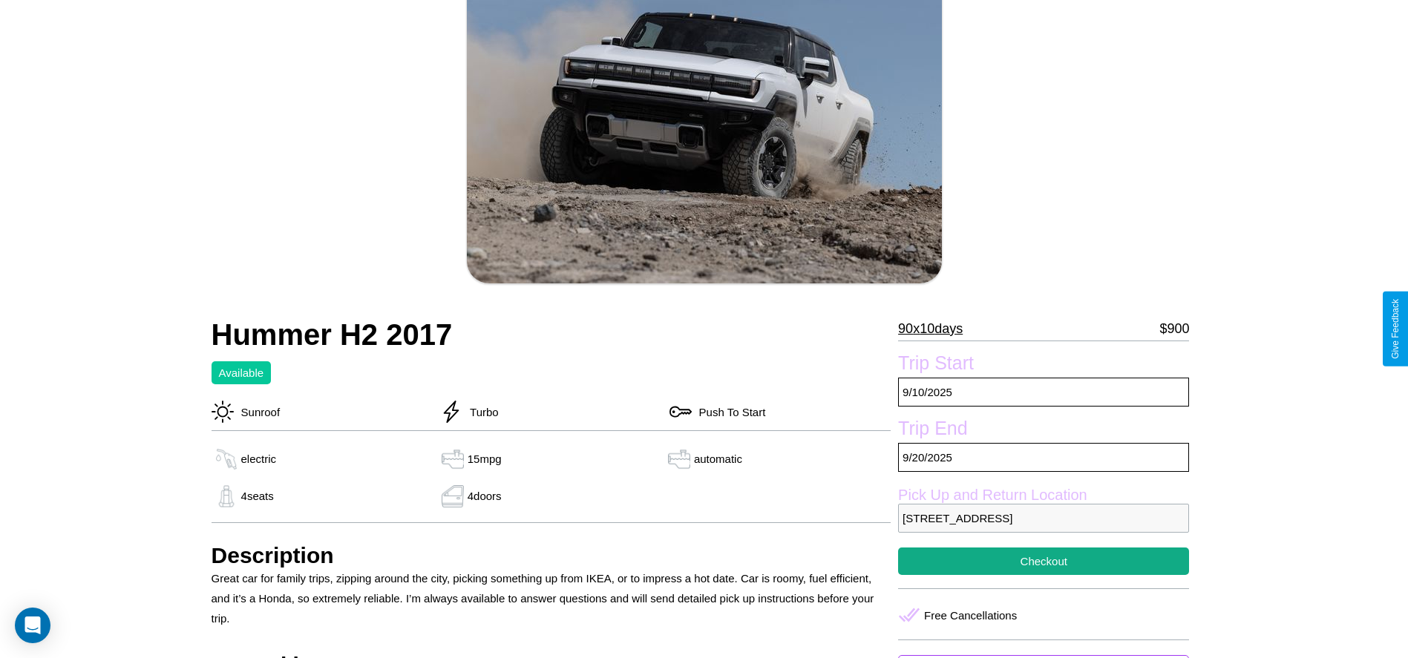
click at [936, 329] on p "90 x 10 days" at bounding box center [930, 329] width 65 height 24
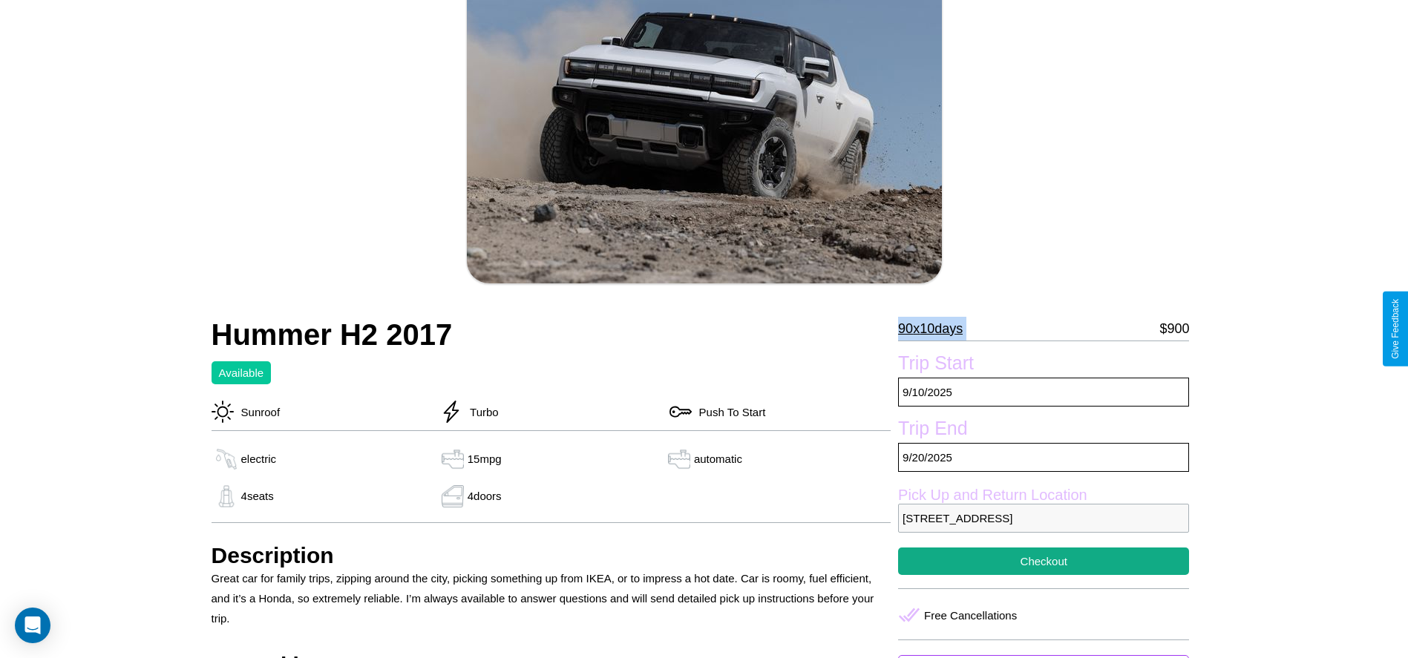
click at [936, 329] on p "90 x 10 days" at bounding box center [930, 329] width 65 height 24
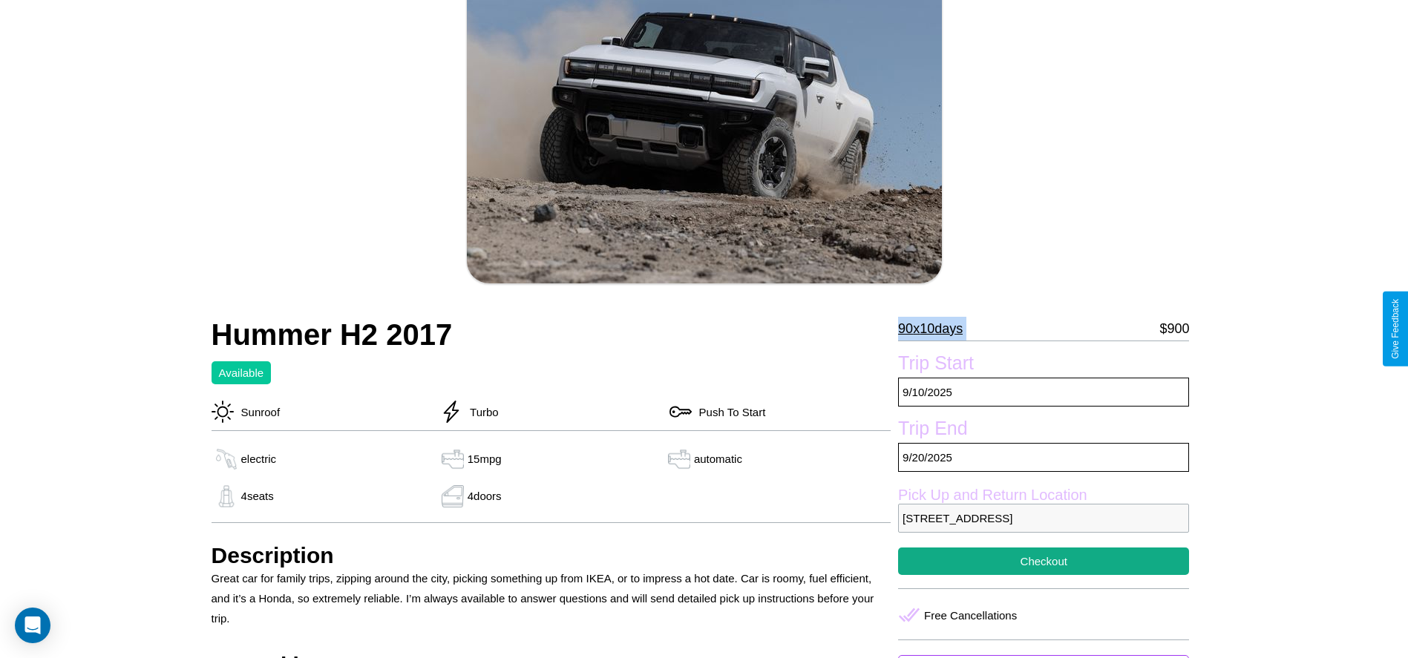
click at [936, 329] on p "90 x 10 days" at bounding box center [930, 329] width 65 height 24
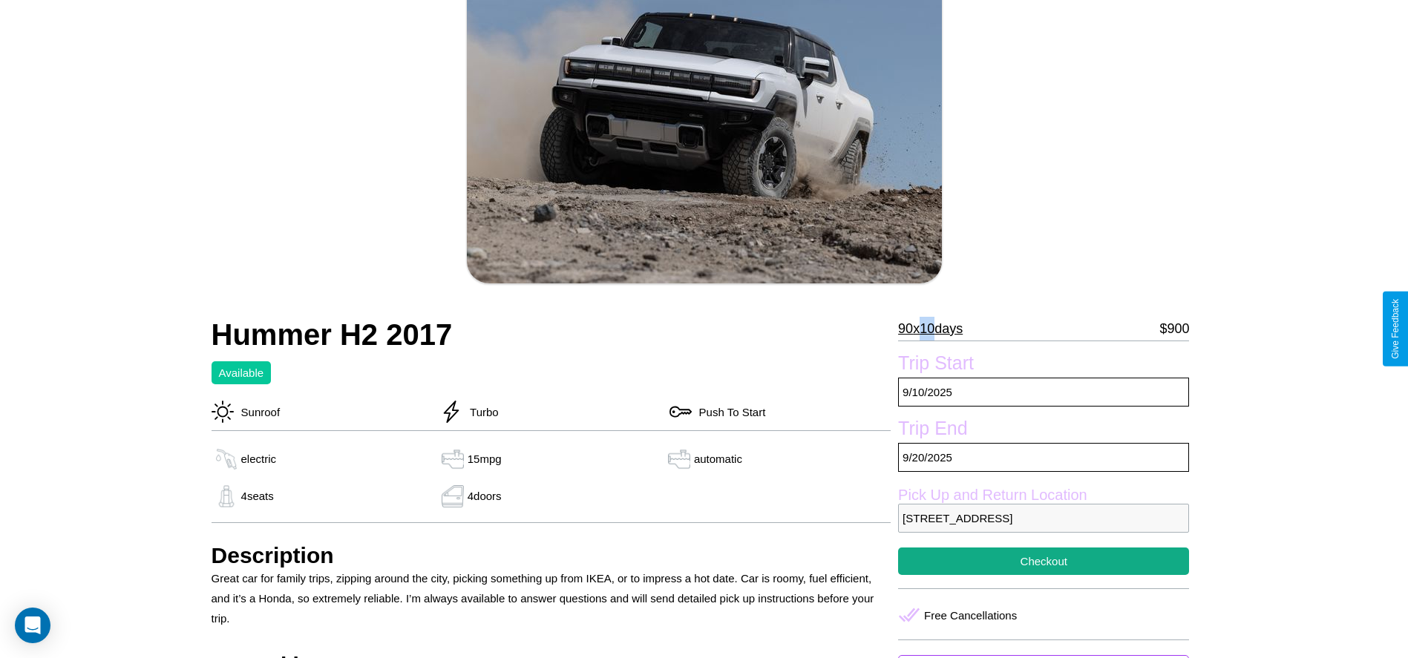
click at [936, 329] on p "90 x 10 days" at bounding box center [930, 329] width 65 height 24
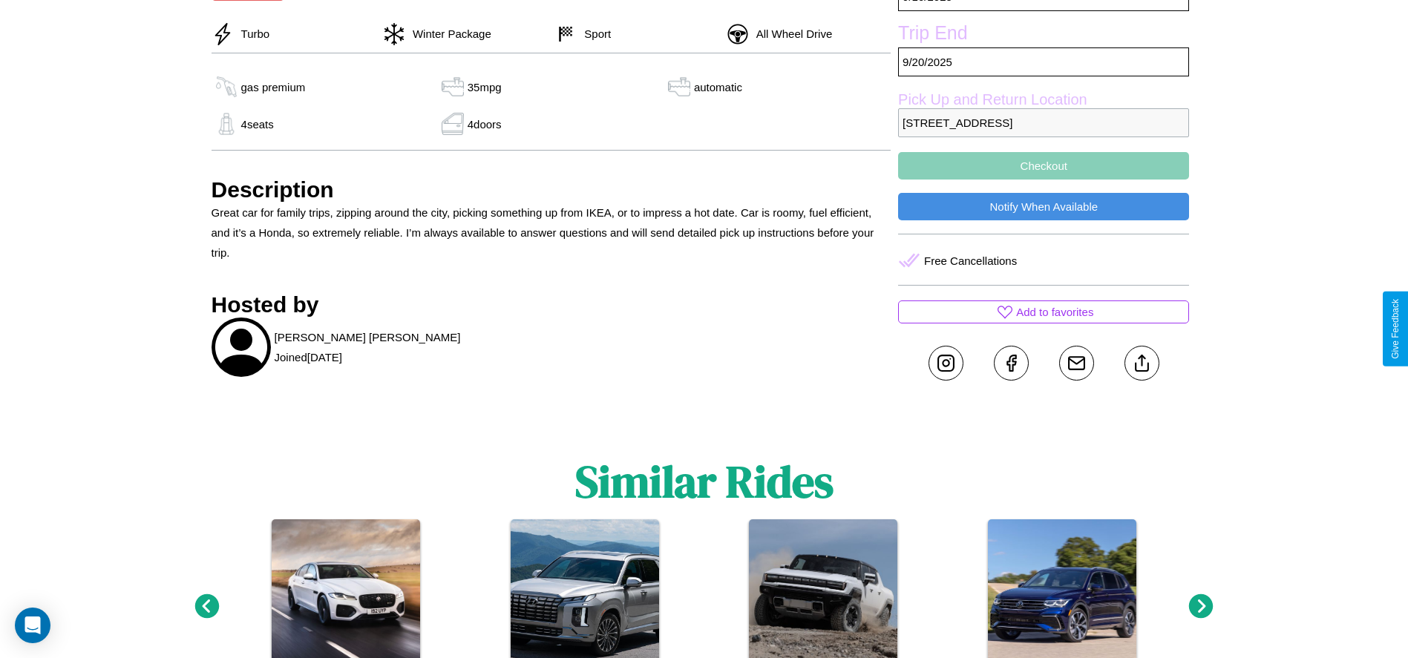
scroll to position [703, 0]
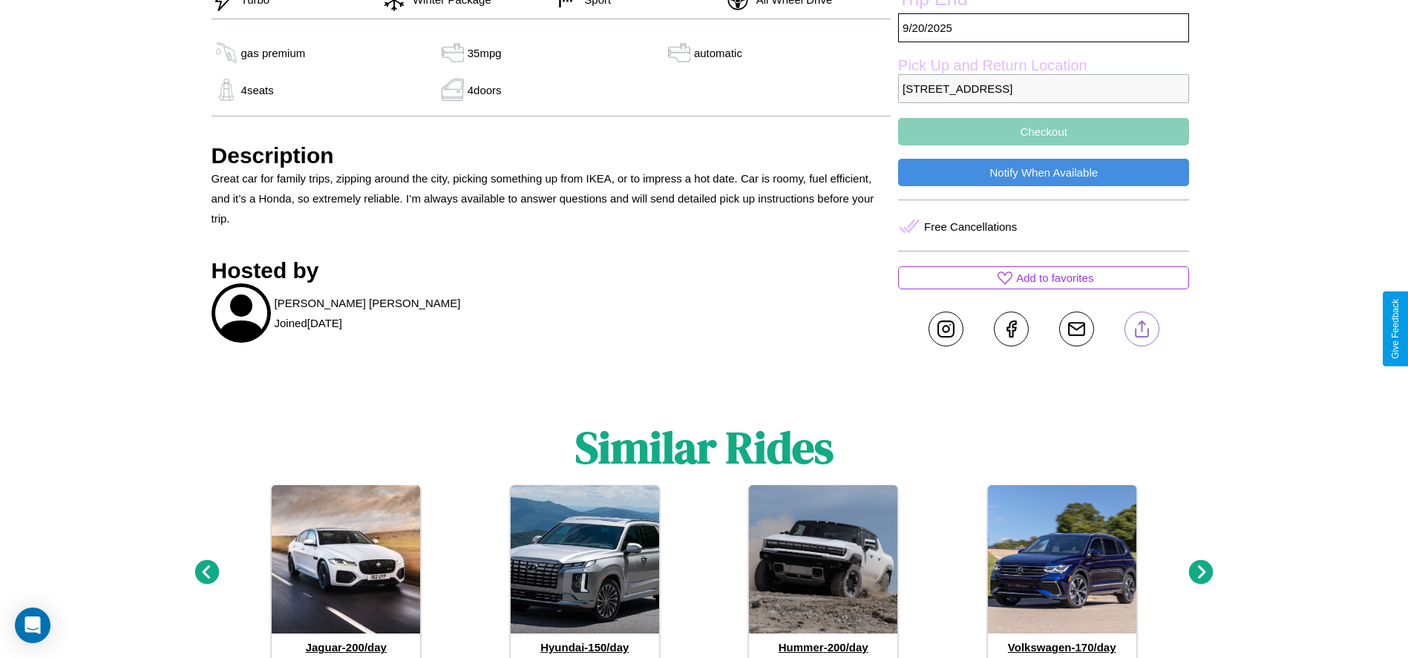
click at [1141, 329] on line at bounding box center [1141, 326] width 0 height 10
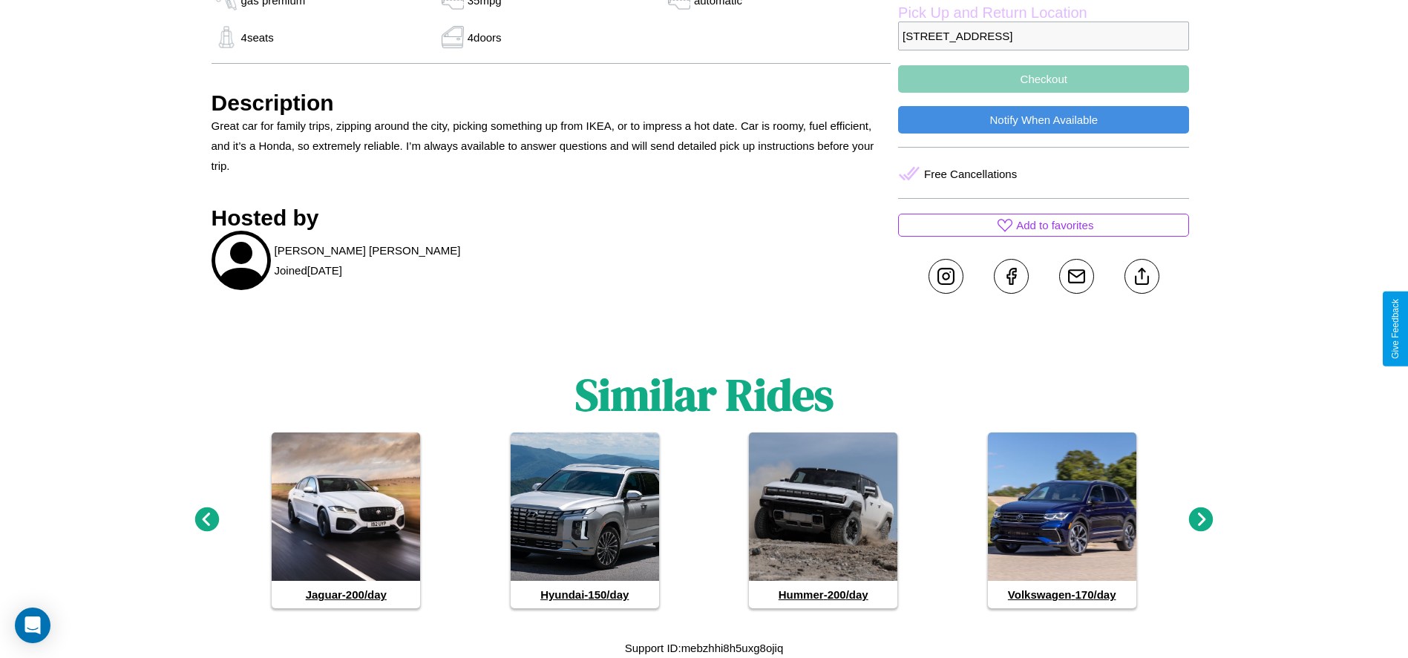
click at [1201, 520] on icon at bounding box center [1201, 520] width 24 height 24
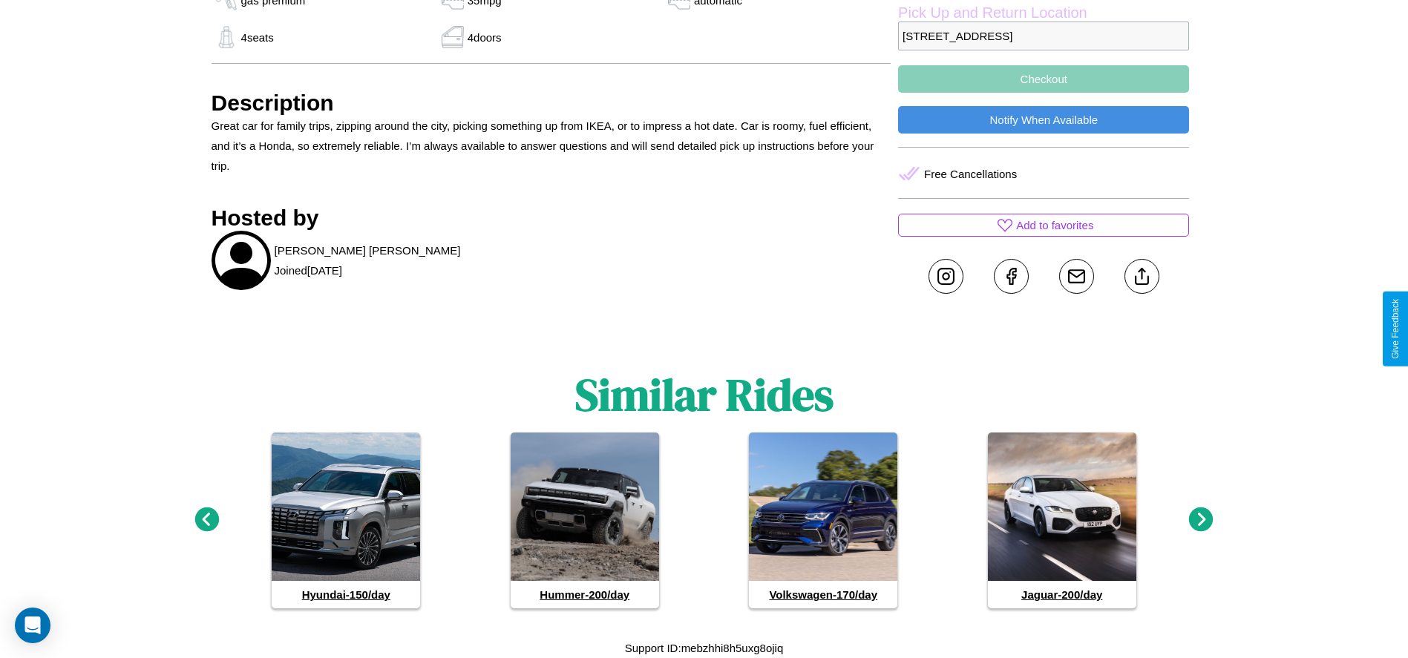
click at [1201, 520] on icon at bounding box center [1201, 520] width 24 height 24
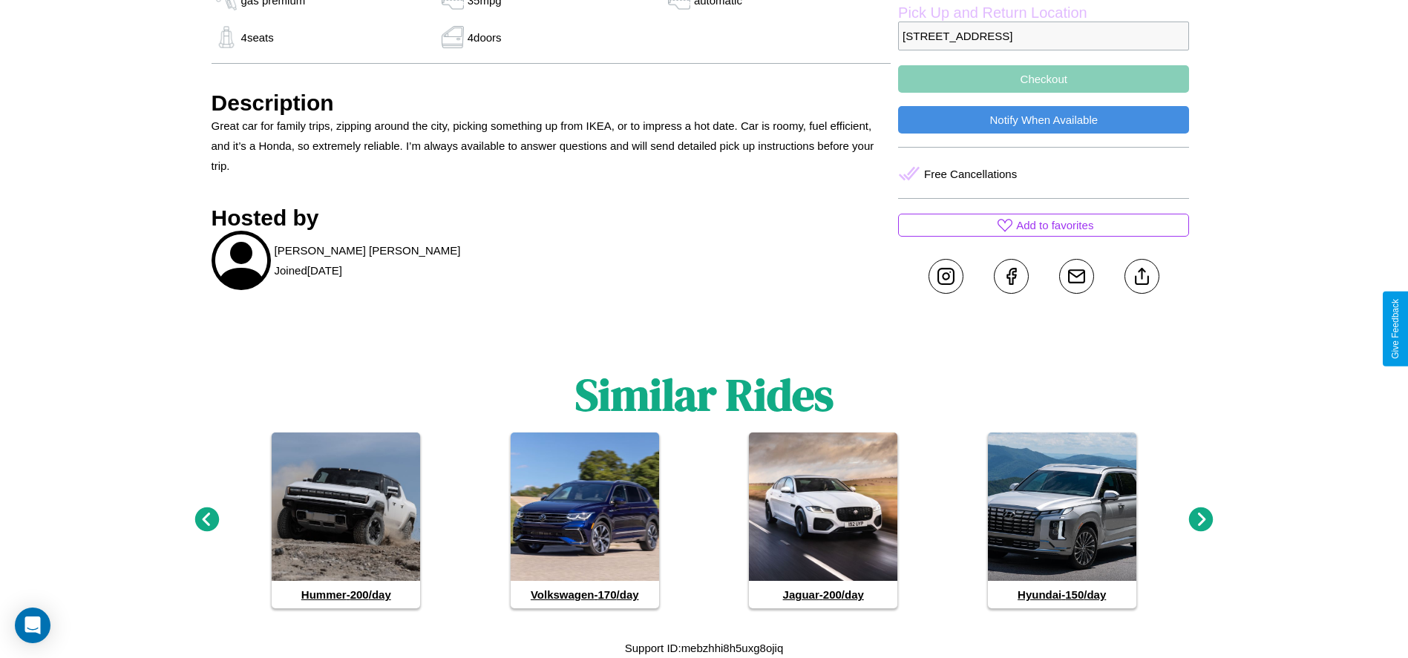
click at [1201, 520] on icon at bounding box center [1201, 520] width 24 height 24
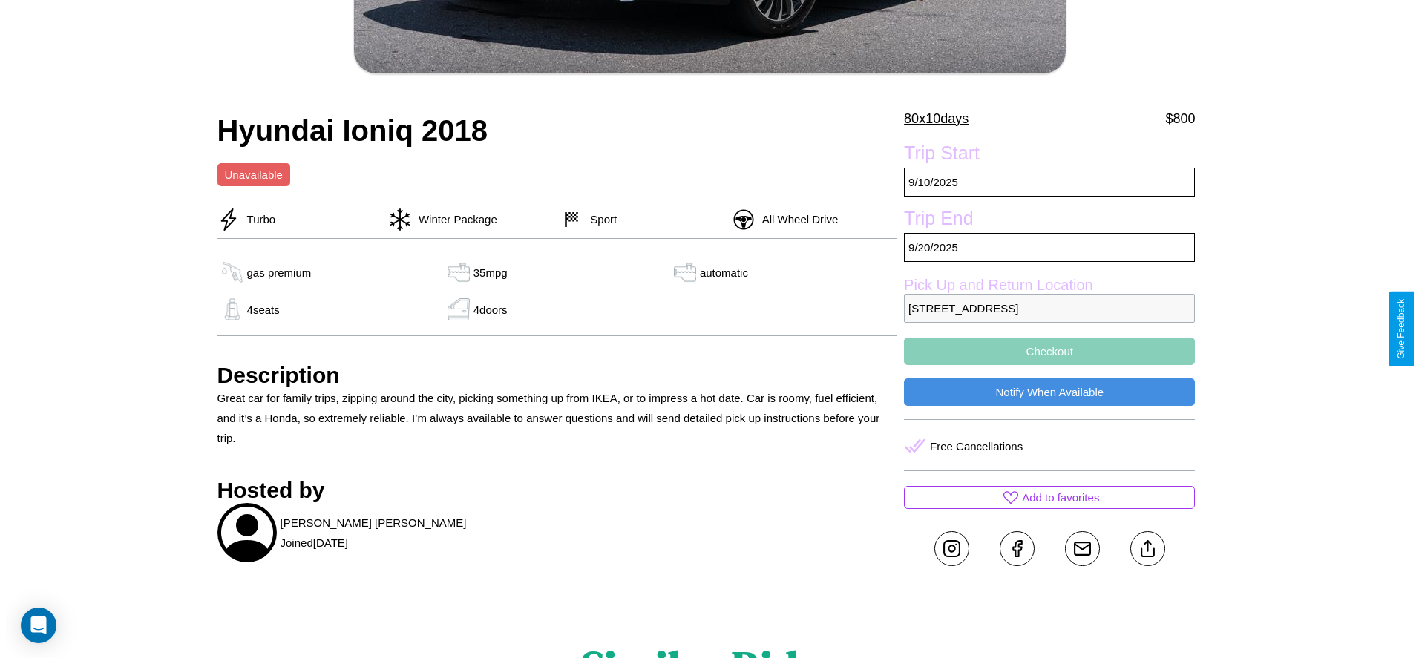
scroll to position [337, 0]
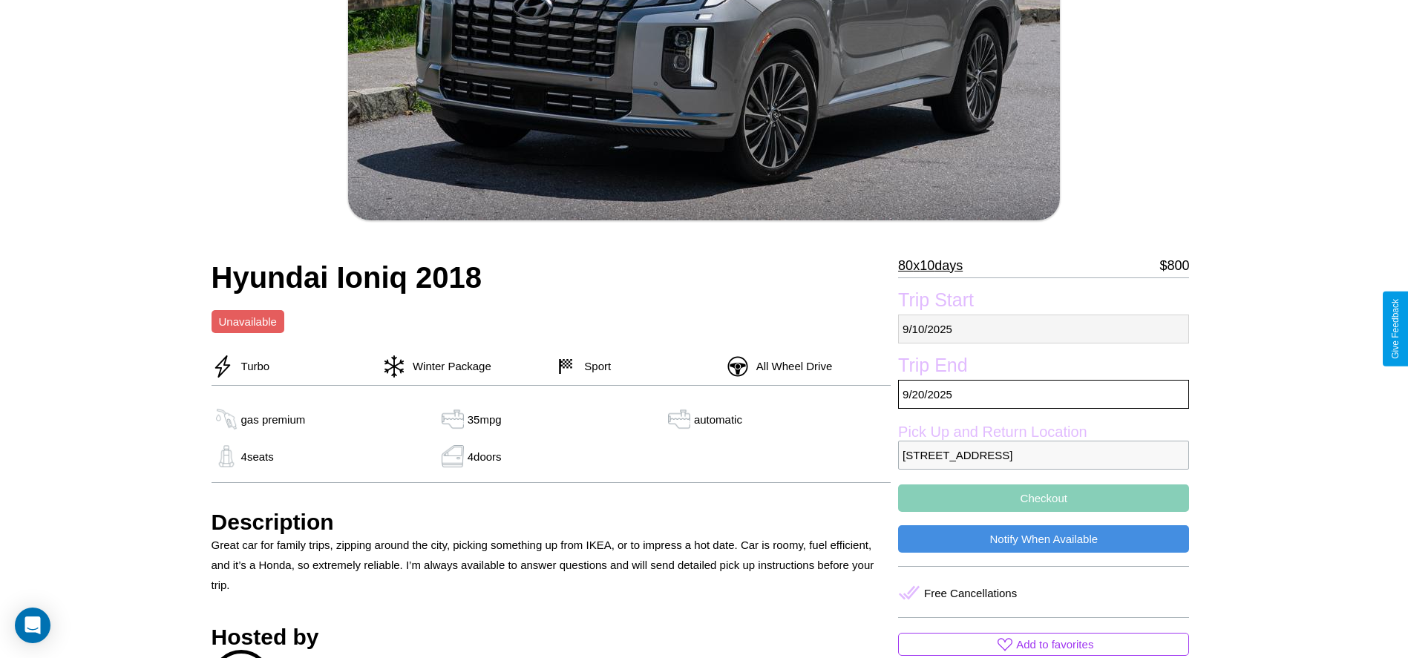
click at [1043, 329] on p "[DATE]" at bounding box center [1043, 329] width 291 height 29
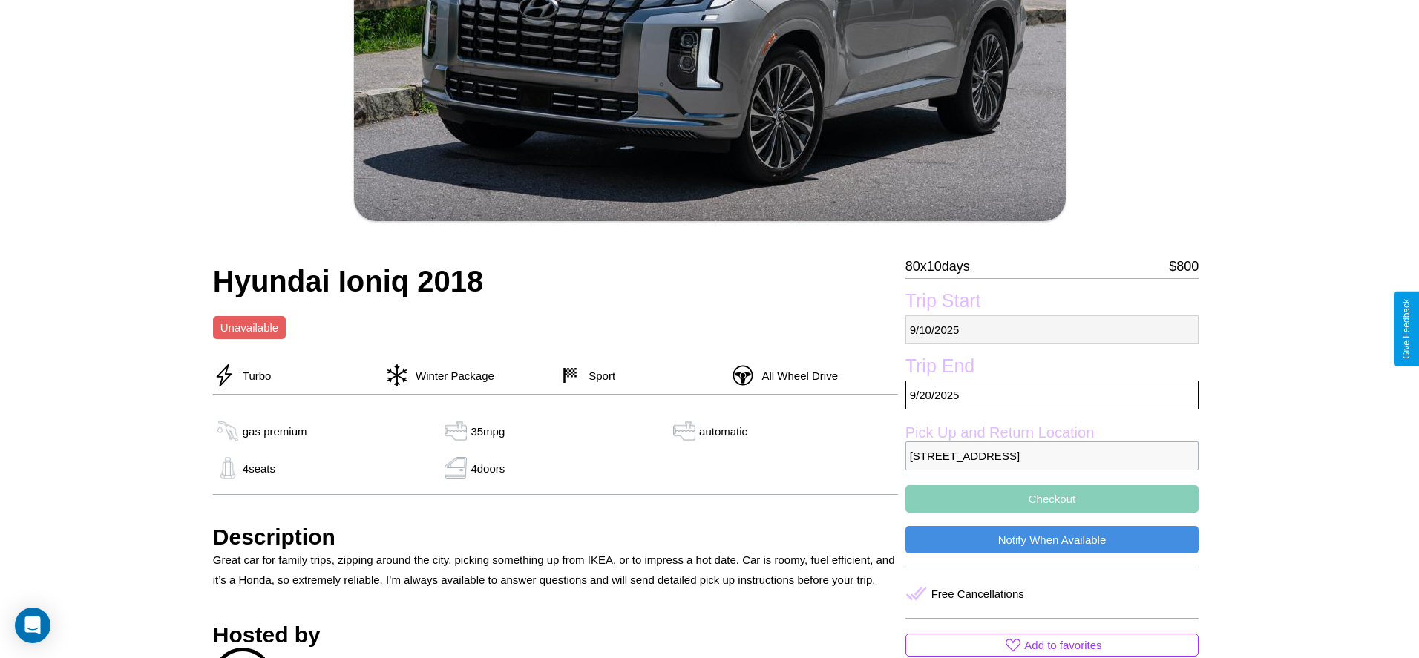
select select "*"
select select "****"
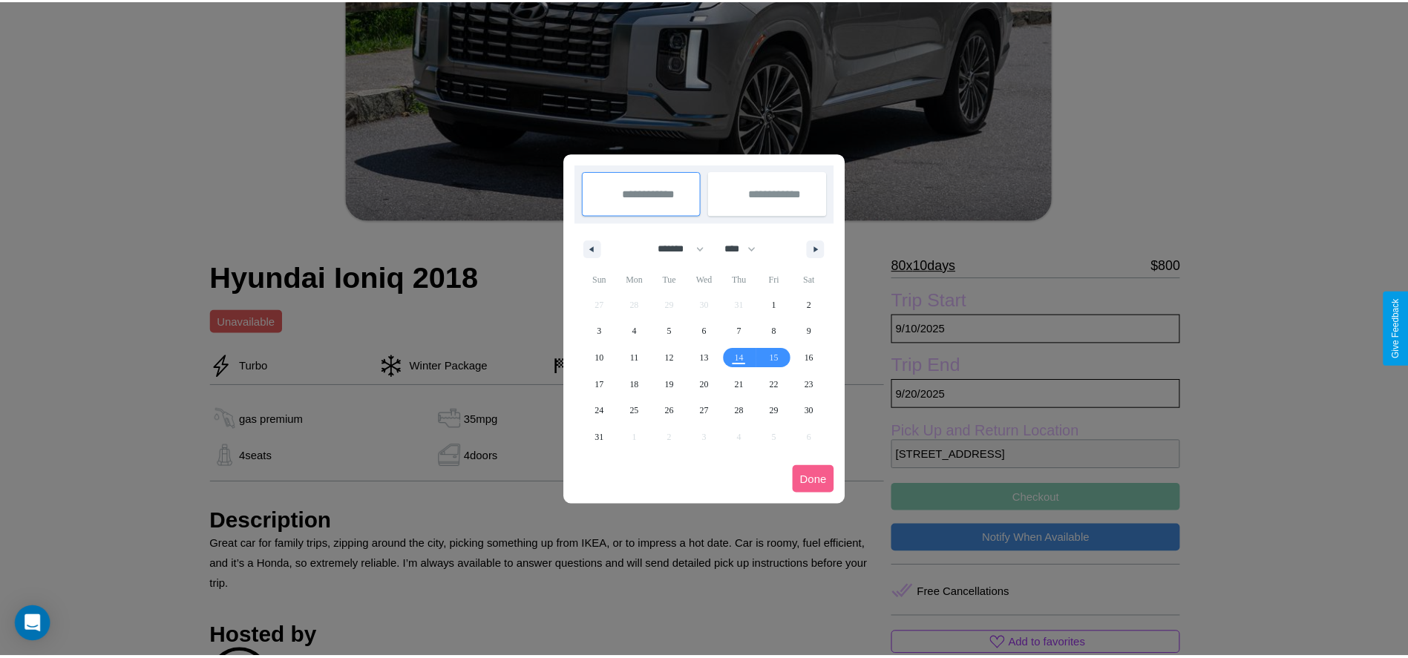
scroll to position [0, 0]
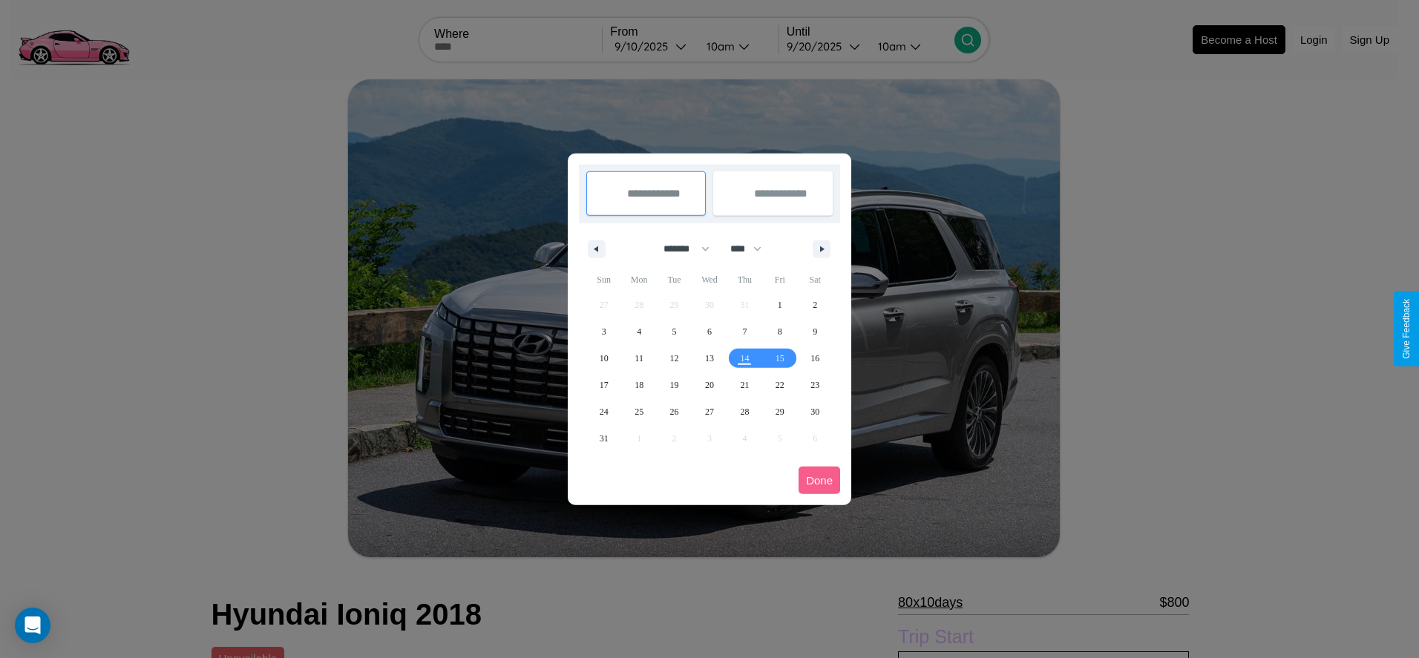
click at [652, 46] on div at bounding box center [709, 329] width 1419 height 658
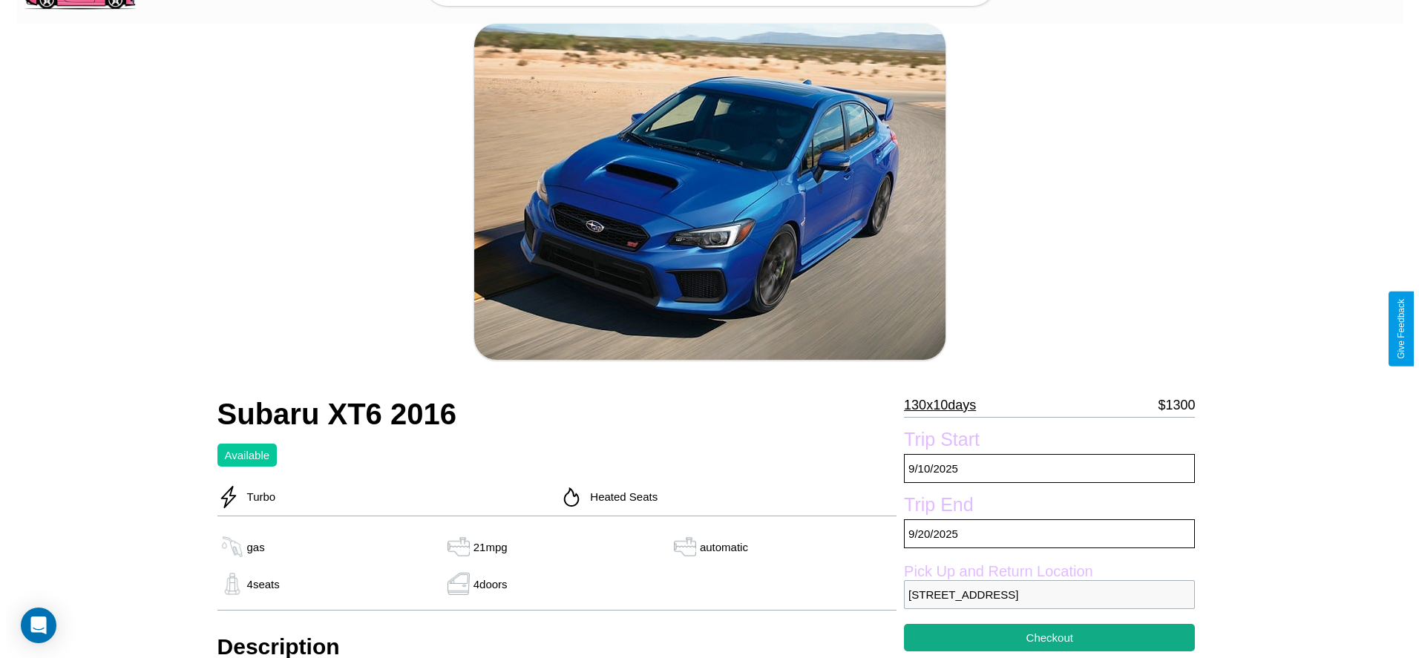
scroll to position [195, 0]
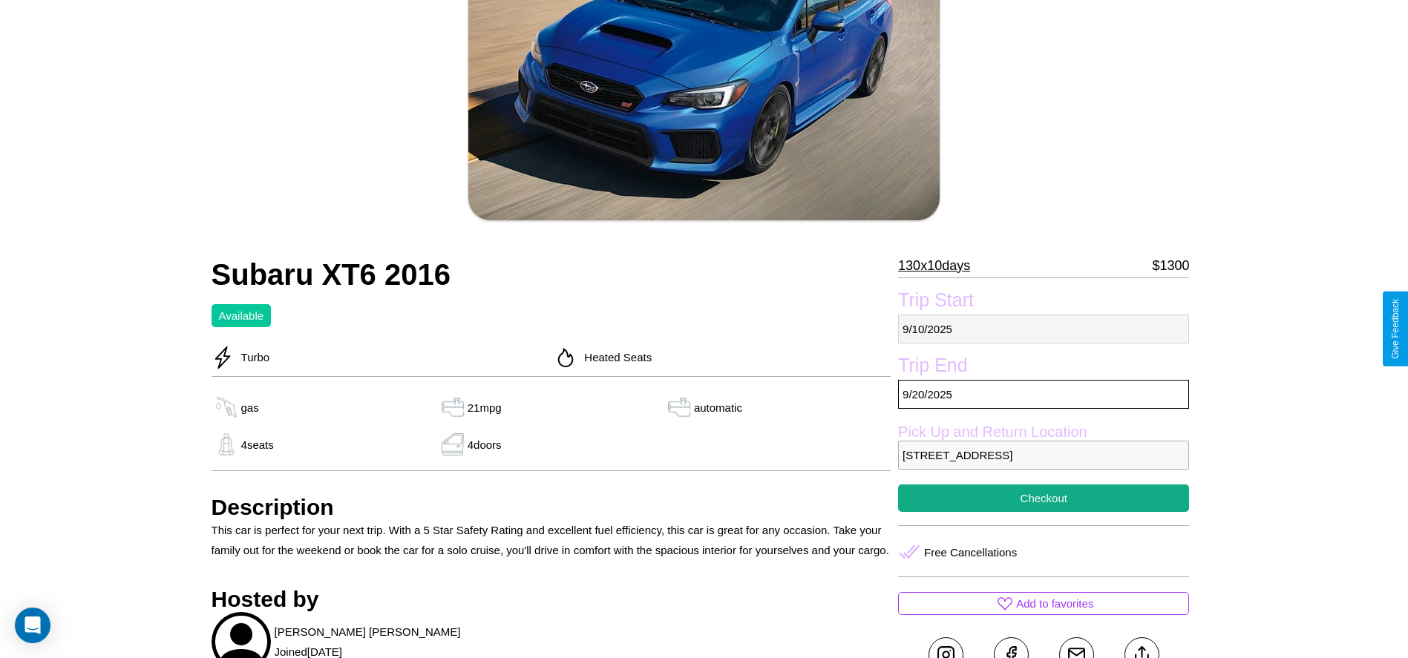
click at [1043, 329] on p "9 / 10 / 2025" at bounding box center [1043, 329] width 291 height 29
select select "*"
select select "****"
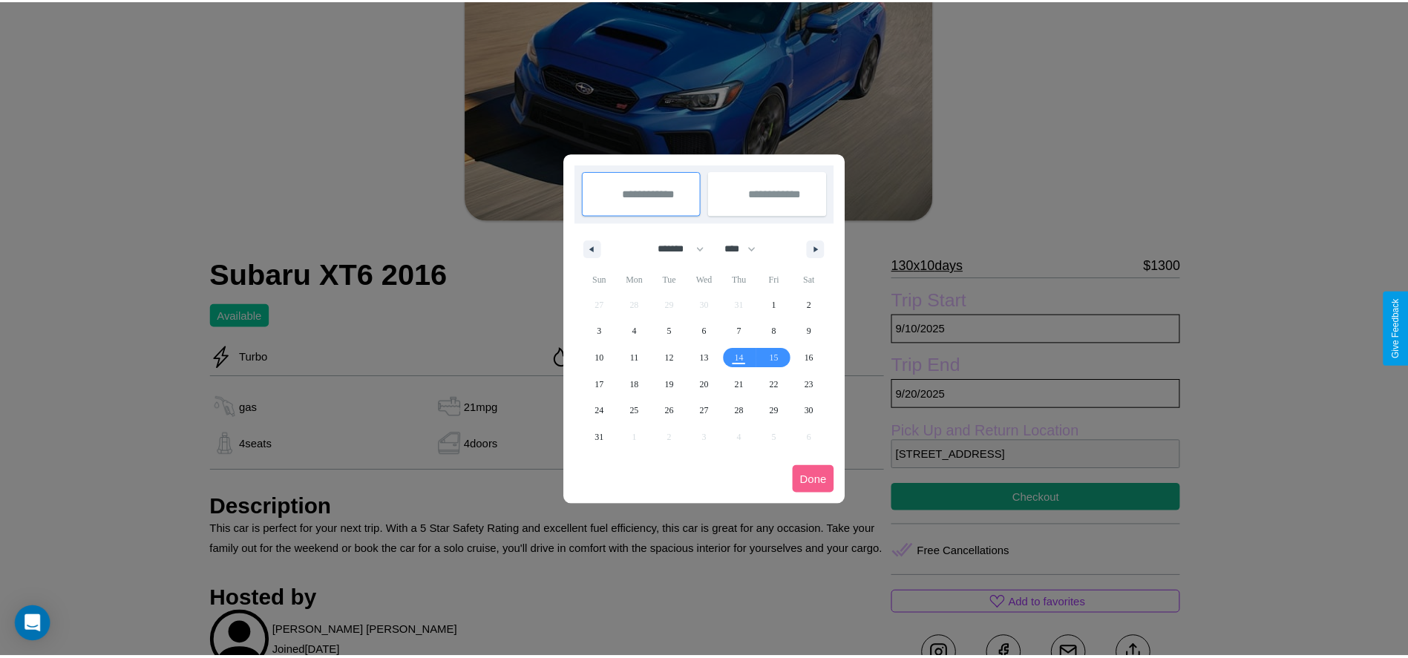
scroll to position [0, 0]
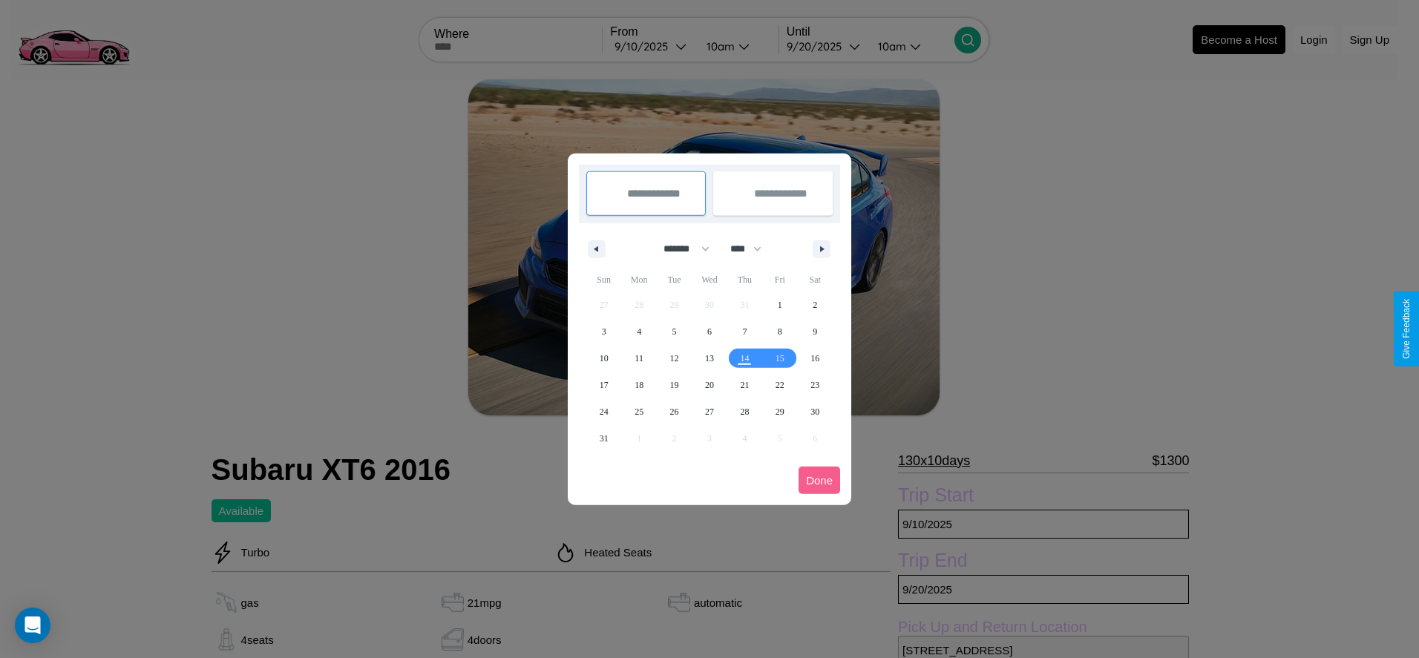
click at [652, 46] on div at bounding box center [709, 329] width 1419 height 658
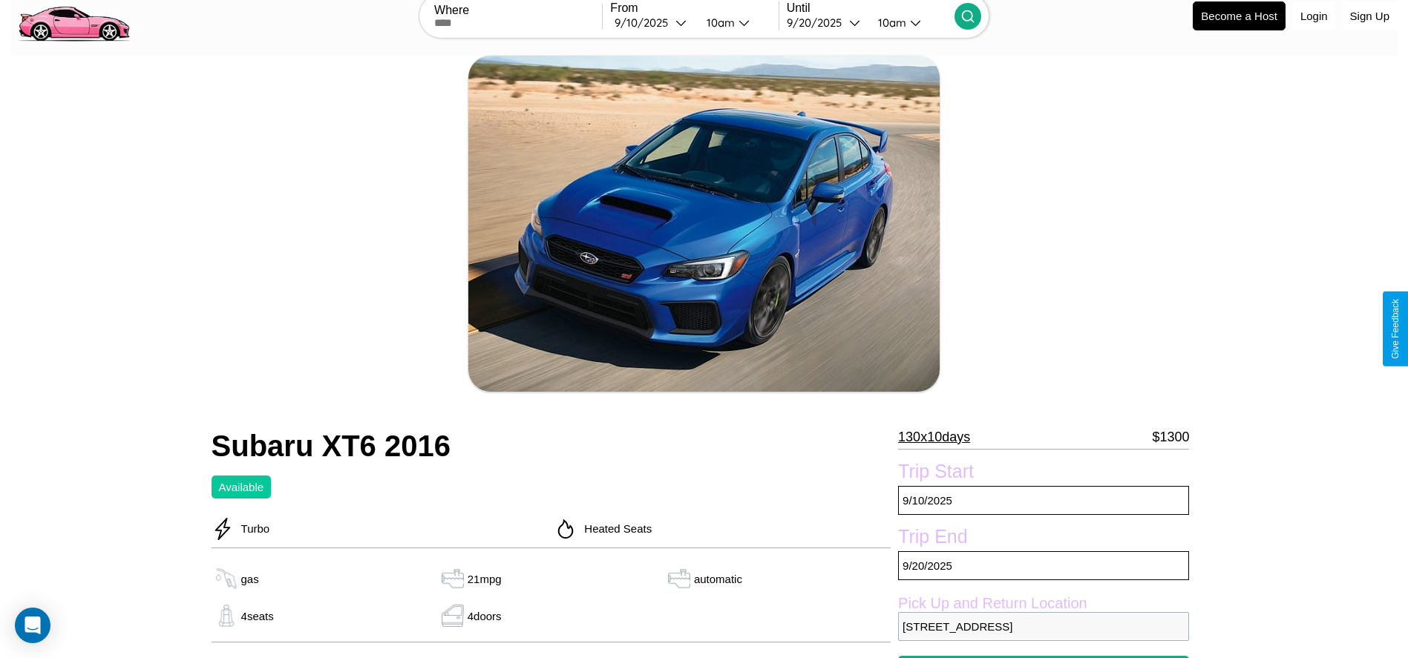
scroll to position [364, 0]
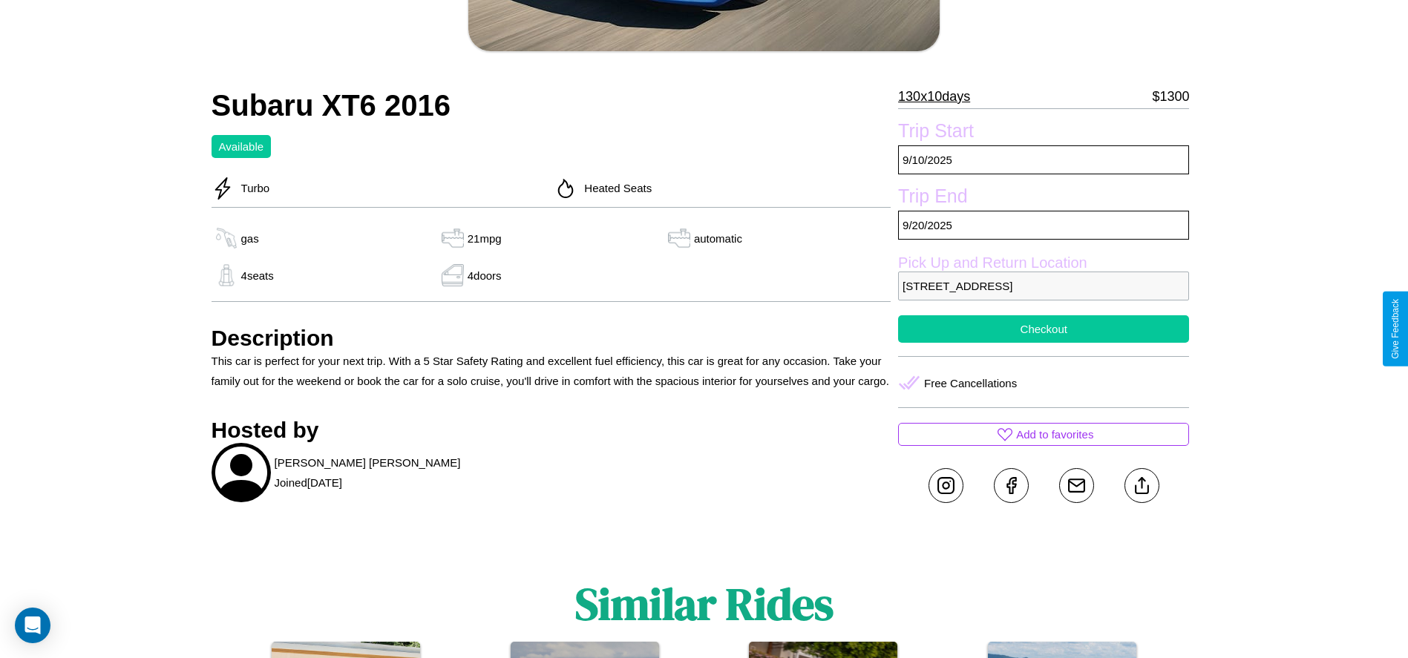
click at [1043, 329] on button "Checkout" at bounding box center [1043, 328] width 291 height 27
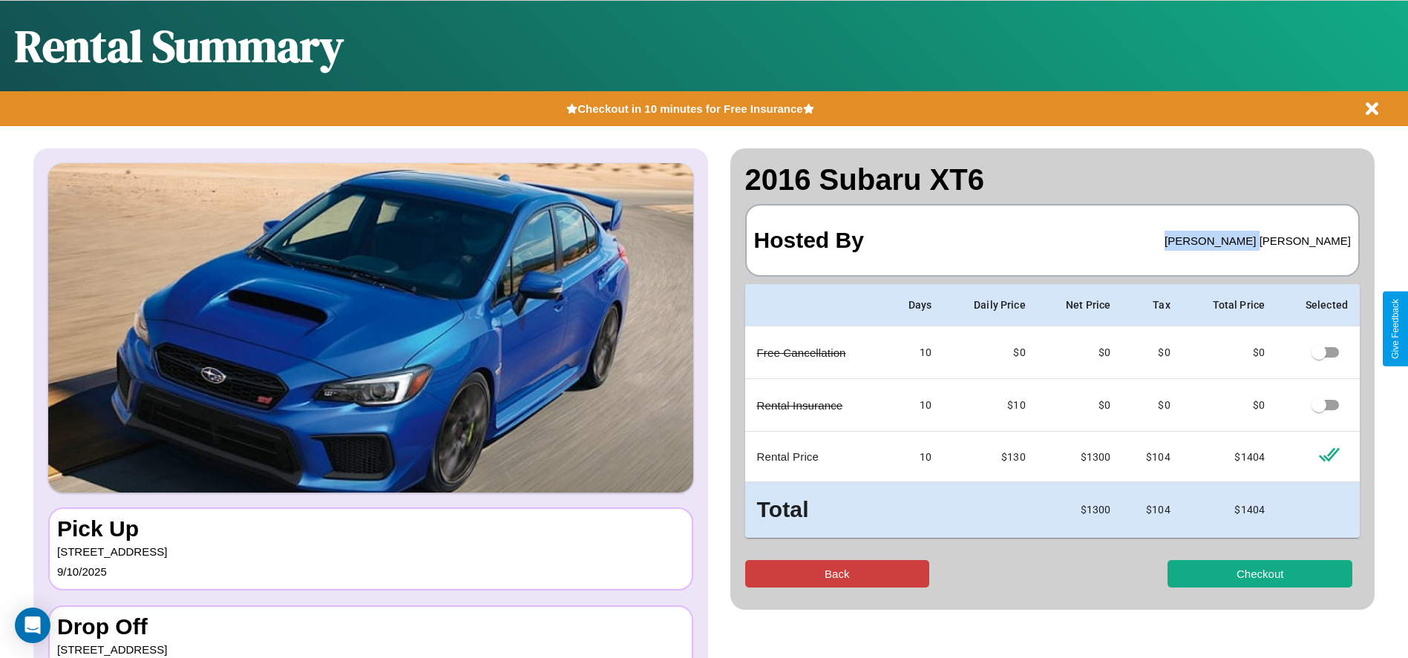
click at [836, 574] on button "Back" at bounding box center [837, 573] width 185 height 27
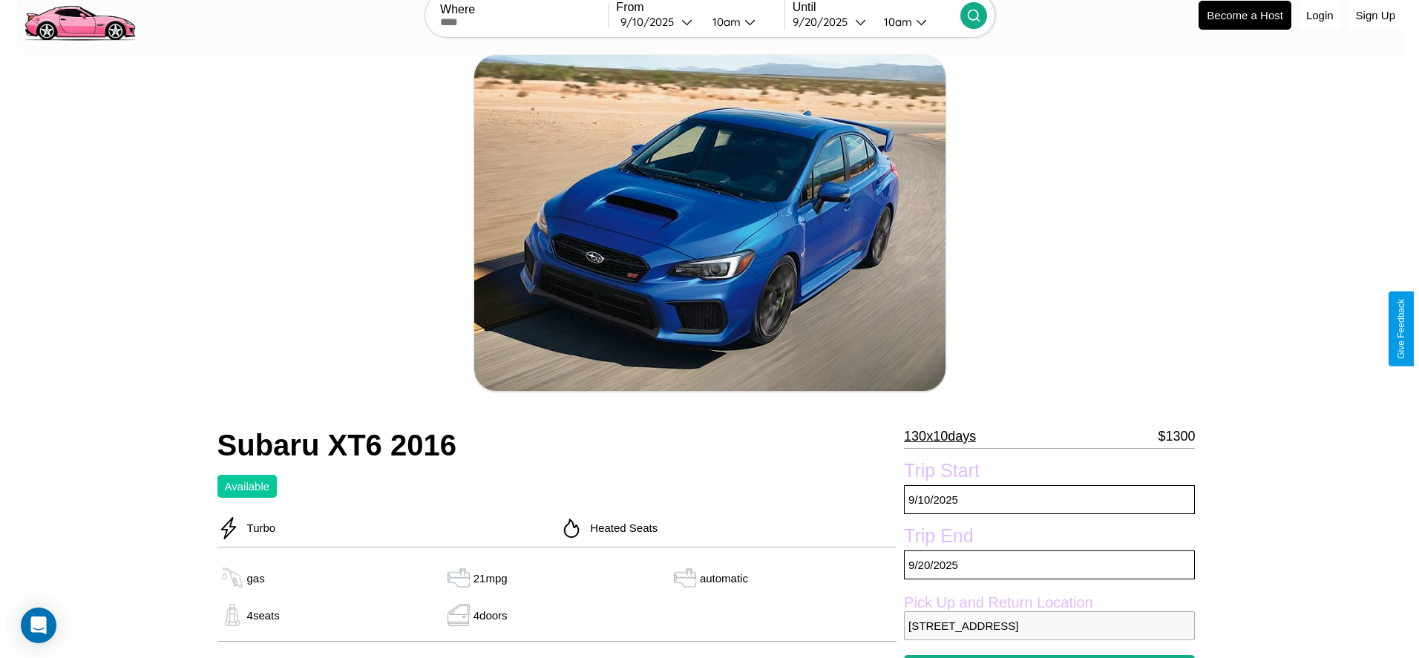
scroll to position [195, 0]
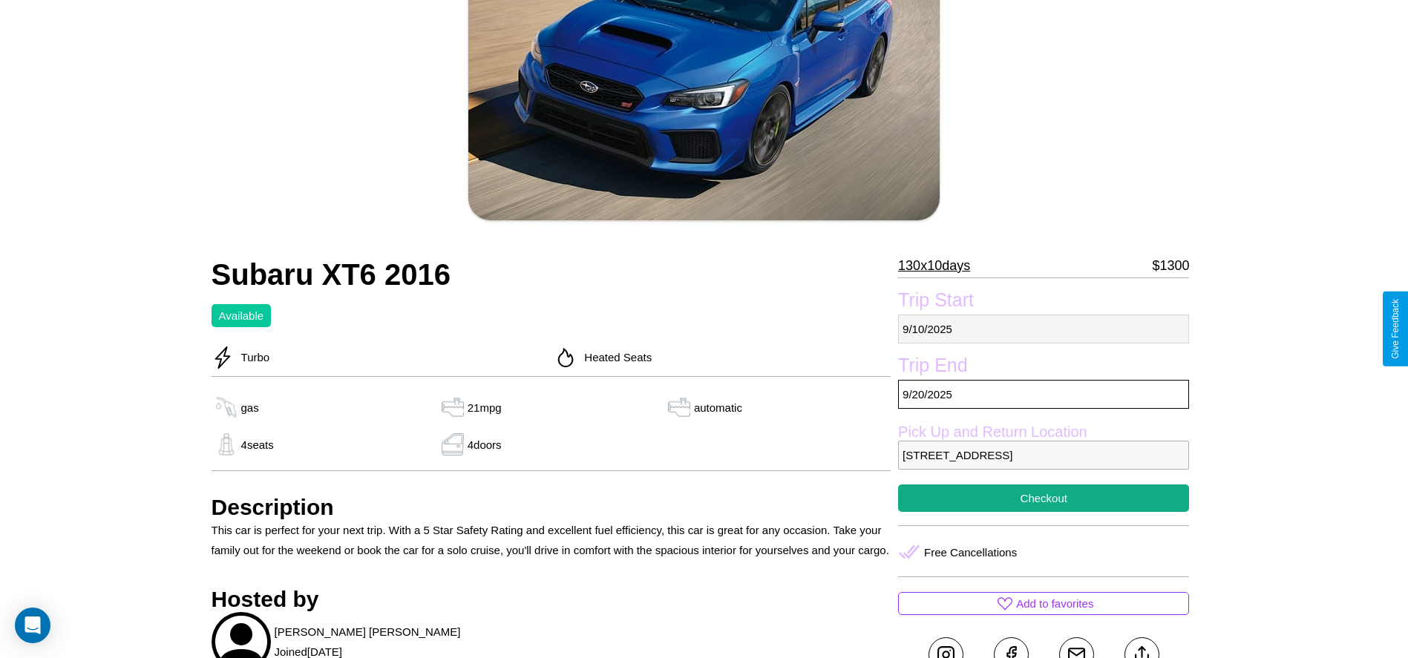
click at [1043, 329] on p "[DATE]" at bounding box center [1043, 329] width 291 height 29
select select "*"
select select "****"
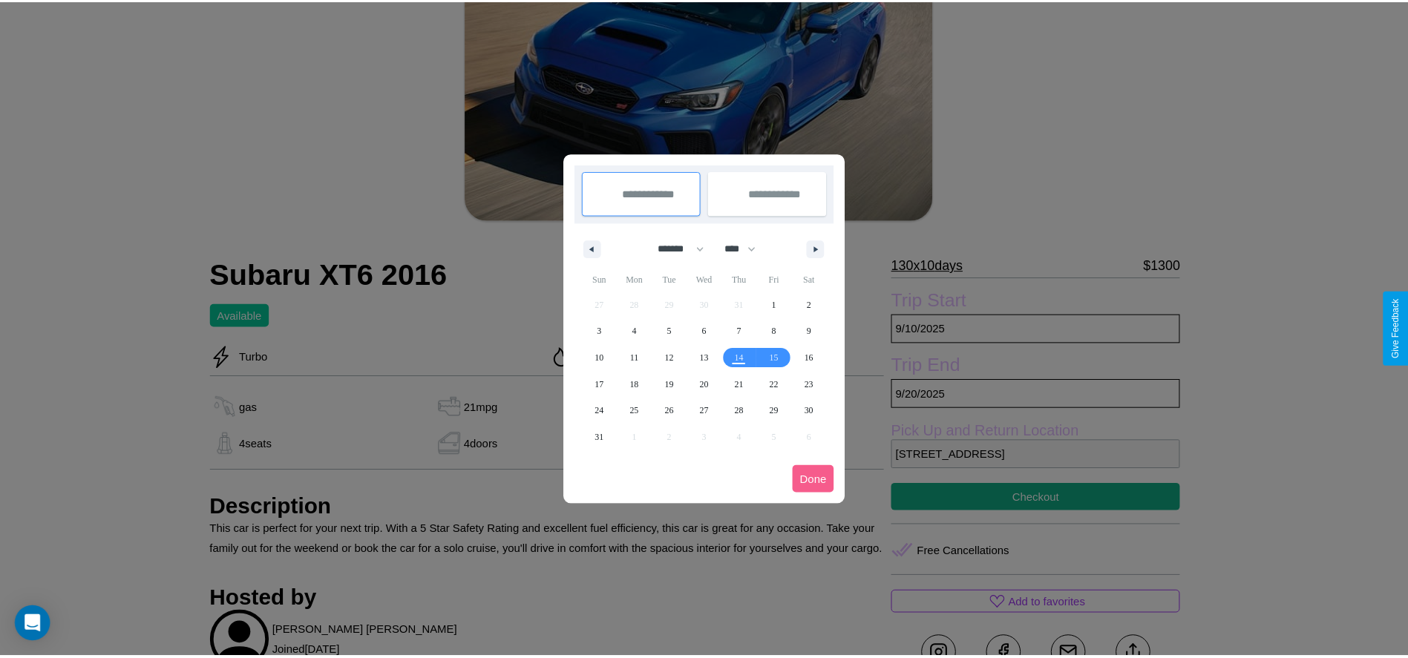
scroll to position [0, 0]
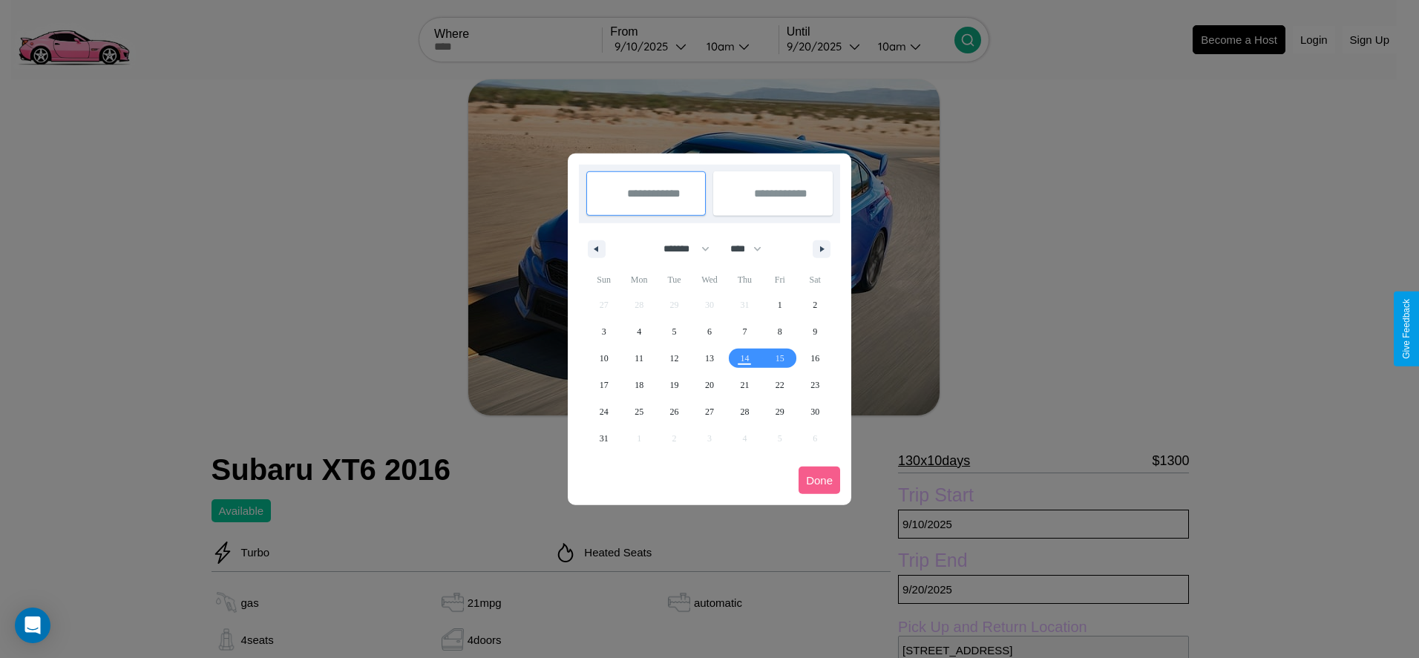
click at [652, 46] on div at bounding box center [709, 329] width 1419 height 658
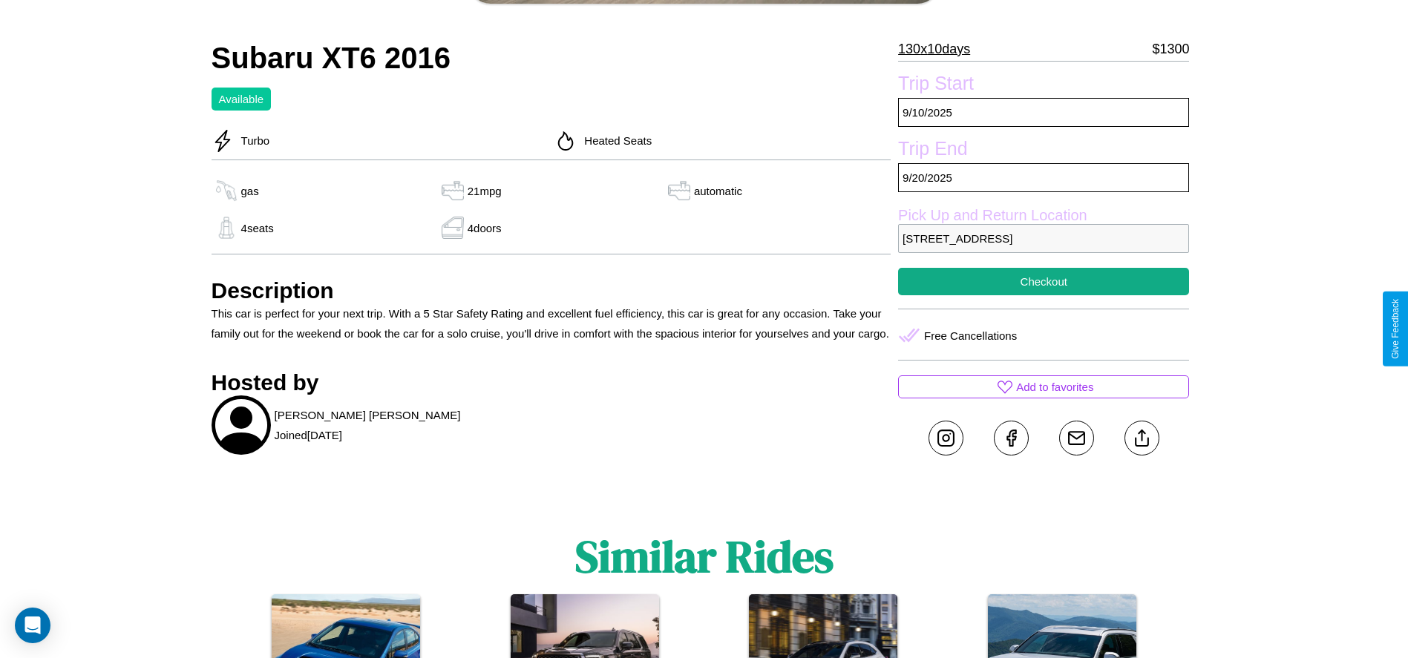
scroll to position [470, 0]
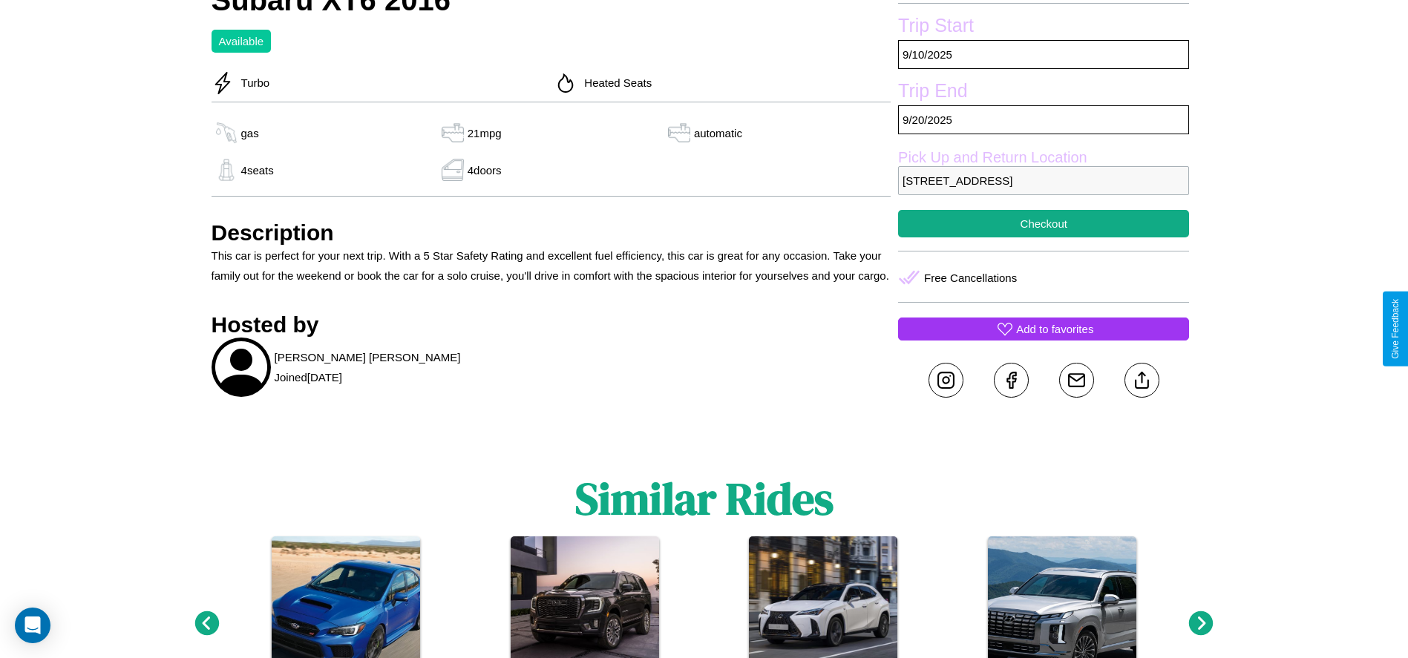
click at [1043, 329] on p "Add to favorites" at bounding box center [1054, 329] width 77 height 20
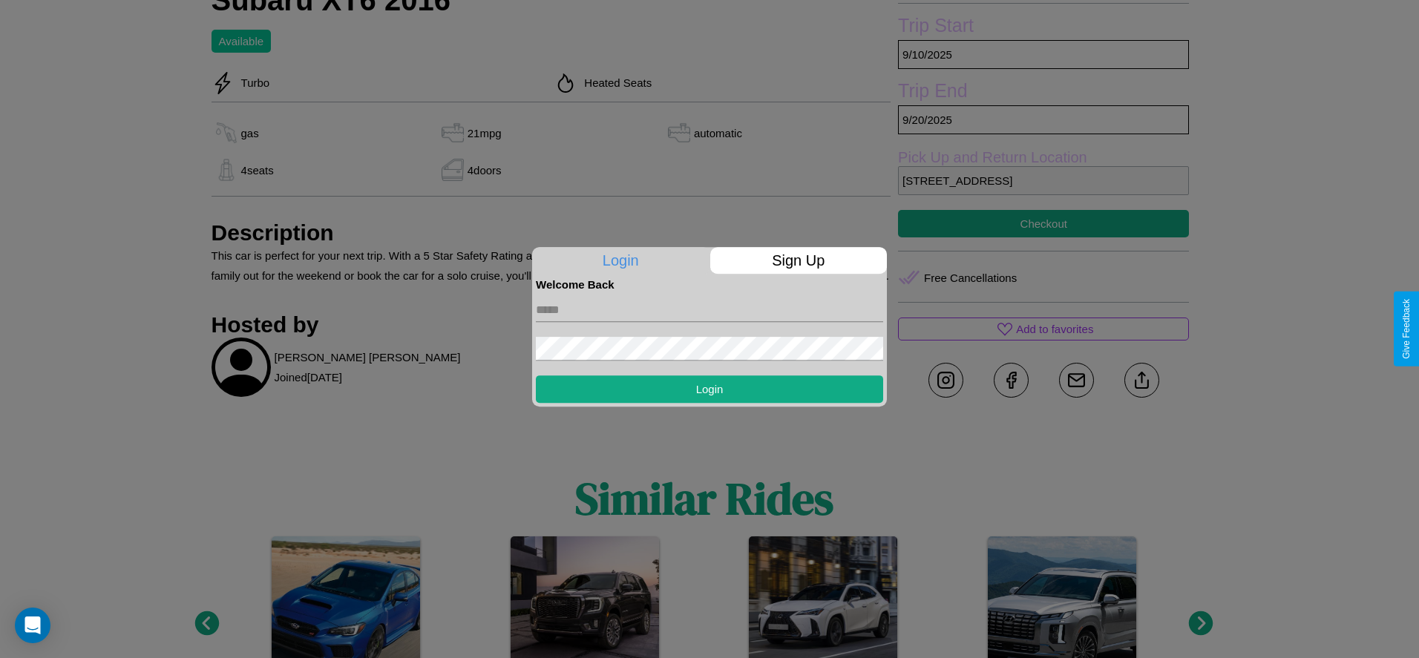
click at [798, 260] on p "Sign Up" at bounding box center [798, 260] width 177 height 27
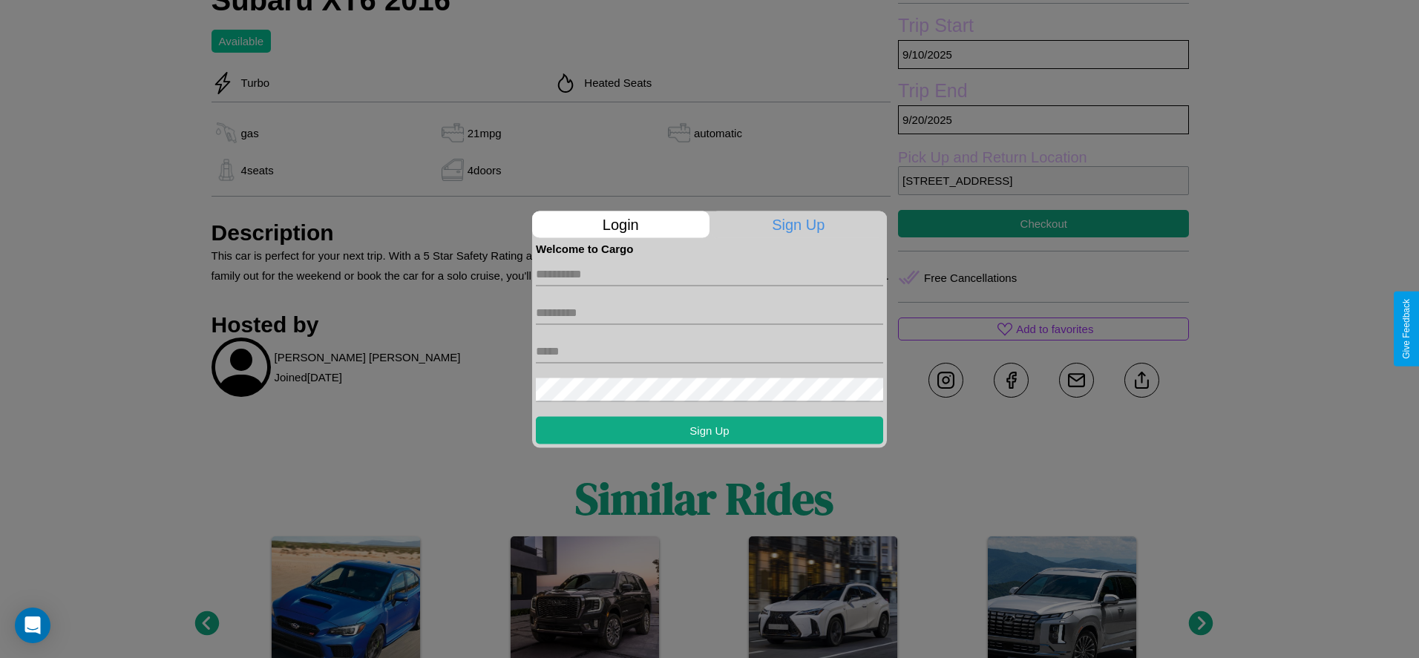
click at [709, 274] on input "text" at bounding box center [709, 274] width 347 height 24
type input "******"
click at [709, 312] on input "text" at bounding box center [709, 313] width 347 height 24
type input "*****"
click at [709, 351] on input "text" at bounding box center [709, 351] width 347 height 24
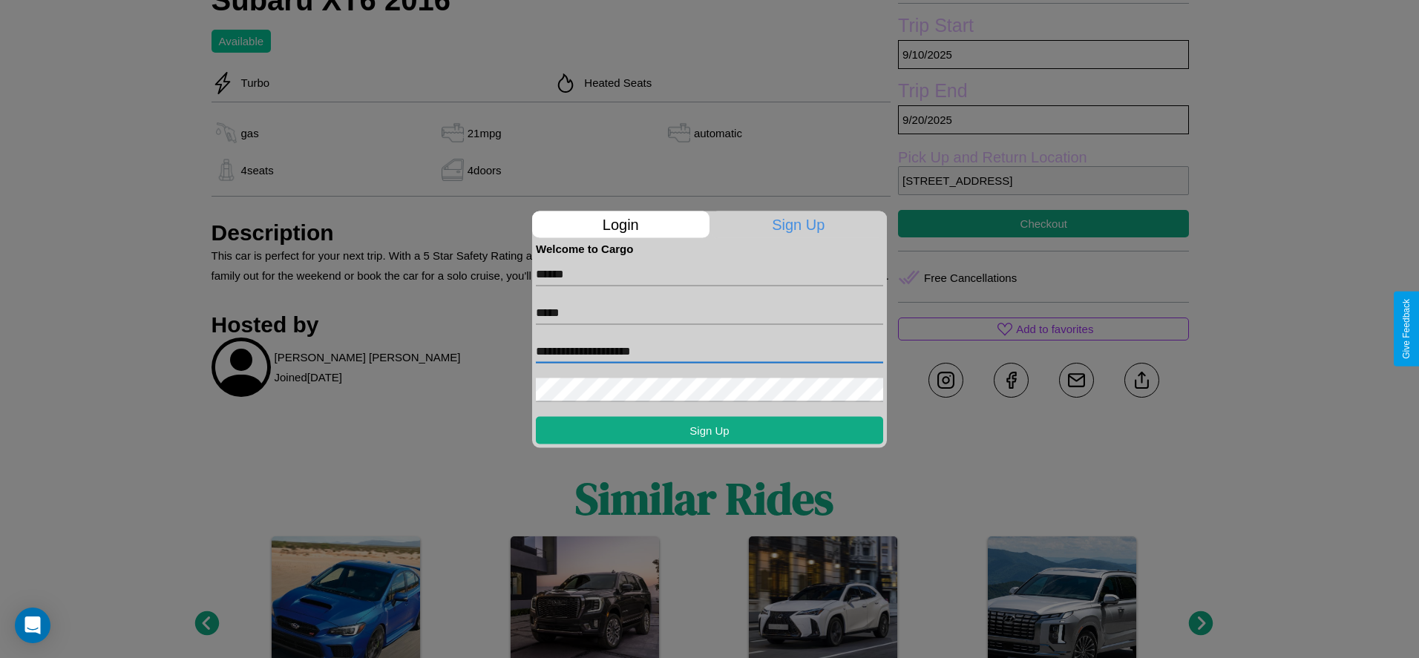
type input "**********"
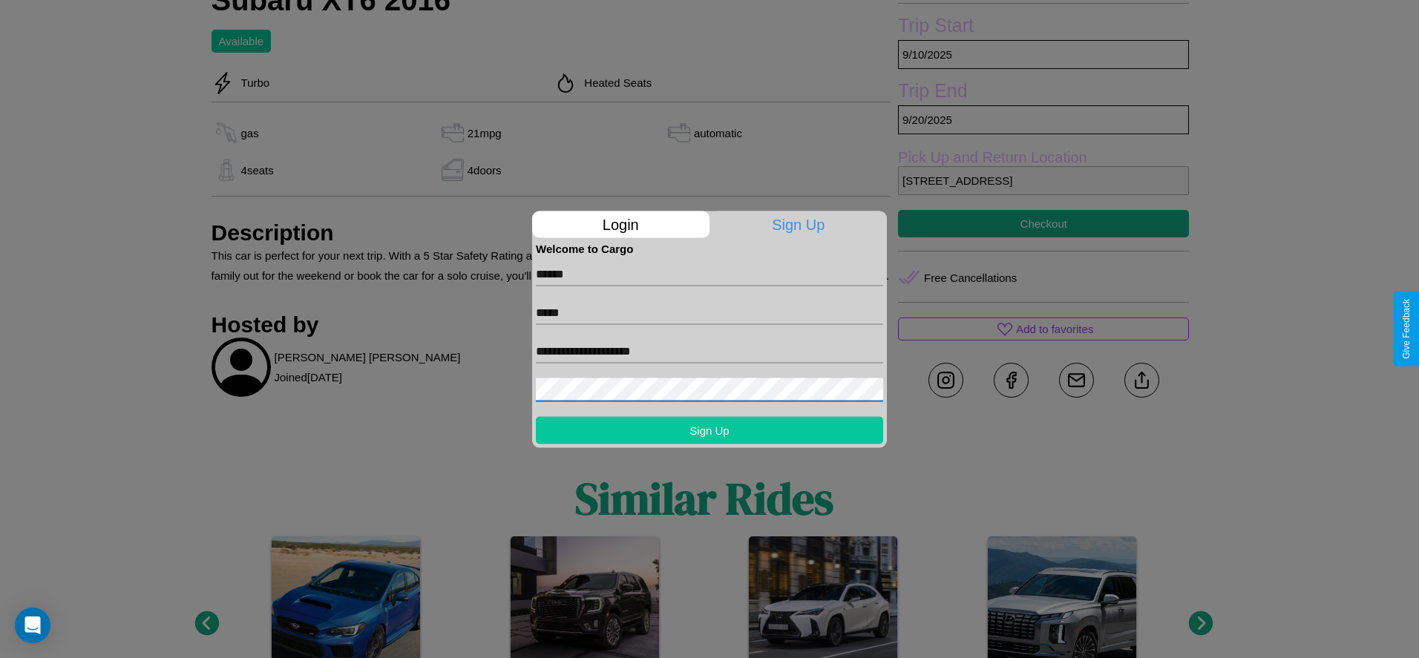
click at [709, 430] on button "Sign Up" at bounding box center [709, 429] width 347 height 27
